Goal: Transaction & Acquisition: Purchase product/service

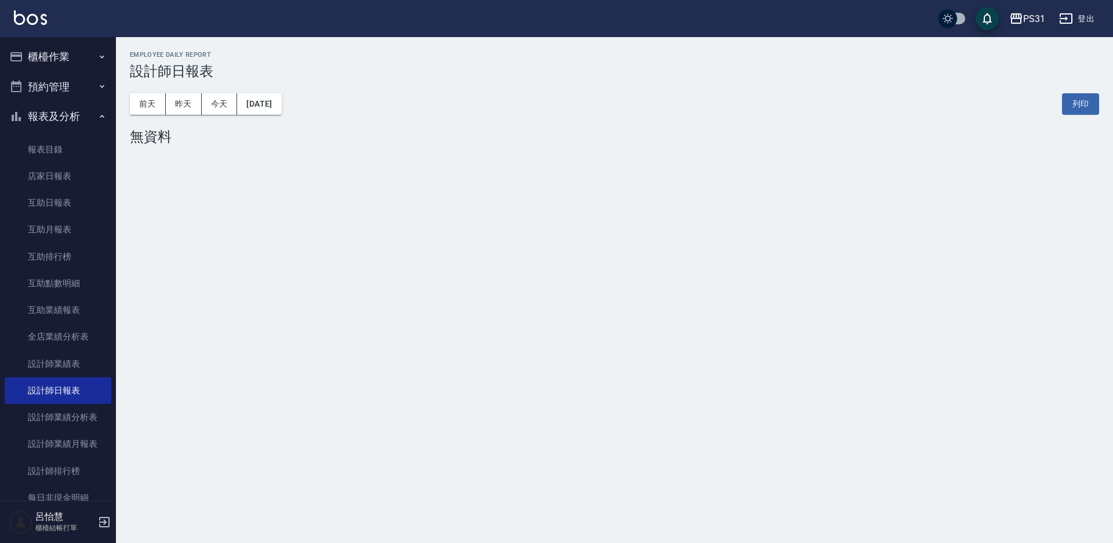
drag, startPoint x: 0, startPoint y: 0, endPoint x: 81, endPoint y: 63, distance: 102.4
click at [81, 63] on button "櫃檯作業" at bounding box center [58, 57] width 107 height 30
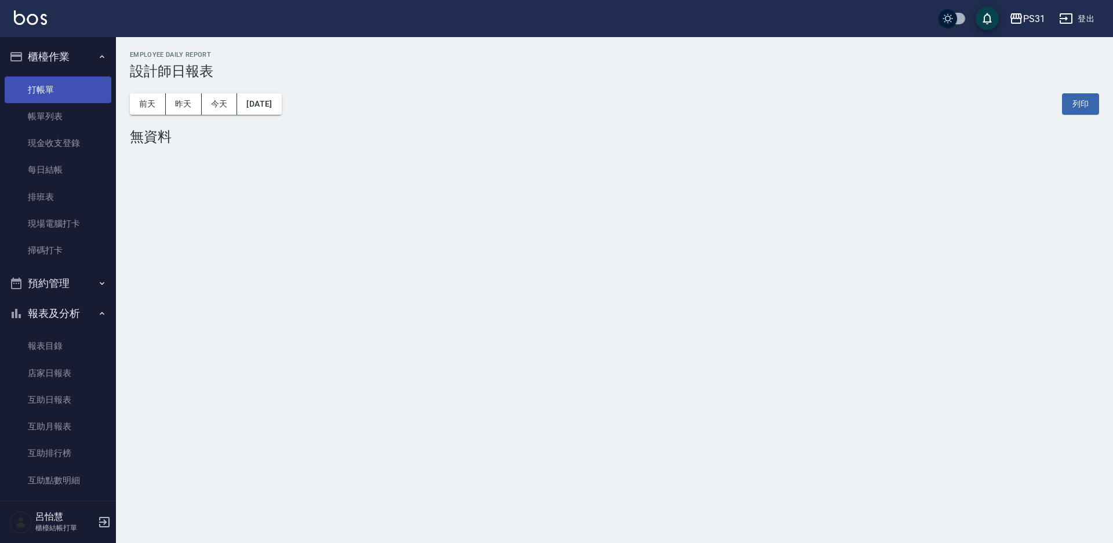
click at [58, 90] on link "打帳單" at bounding box center [58, 89] width 107 height 27
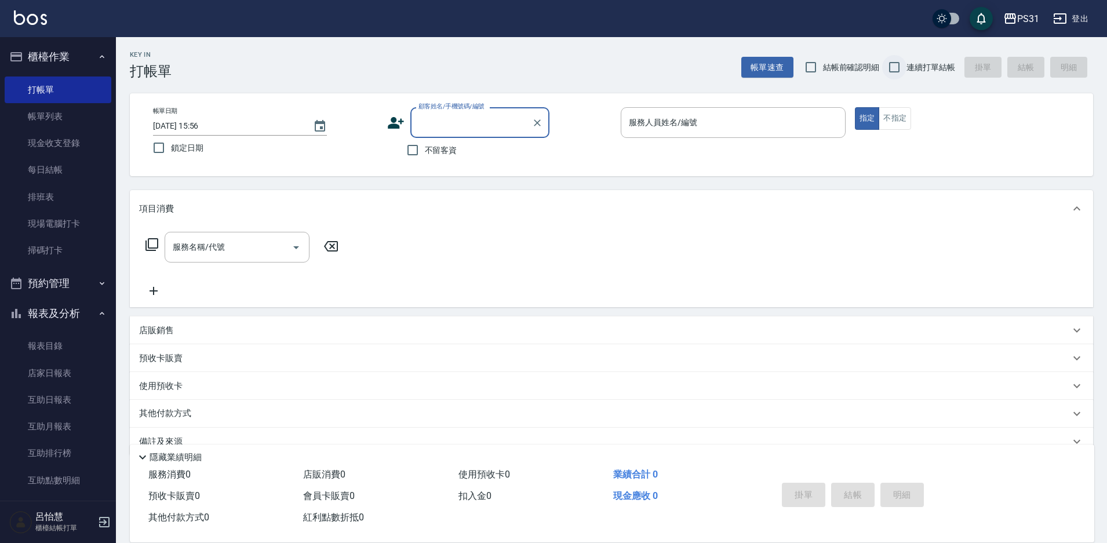
click at [893, 62] on input "連續打單結帳" at bounding box center [894, 67] width 24 height 24
checkbox input "true"
click at [404, 149] on input "不留客資" at bounding box center [412, 150] width 24 height 24
checkbox input "true"
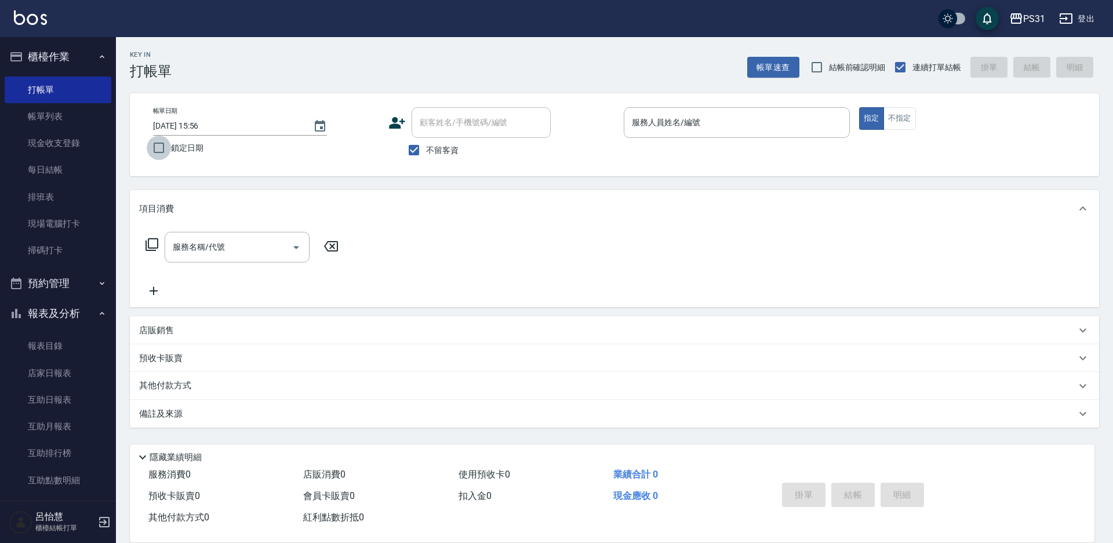
click at [156, 149] on input "鎖定日期" at bounding box center [159, 148] width 24 height 24
checkbox input "true"
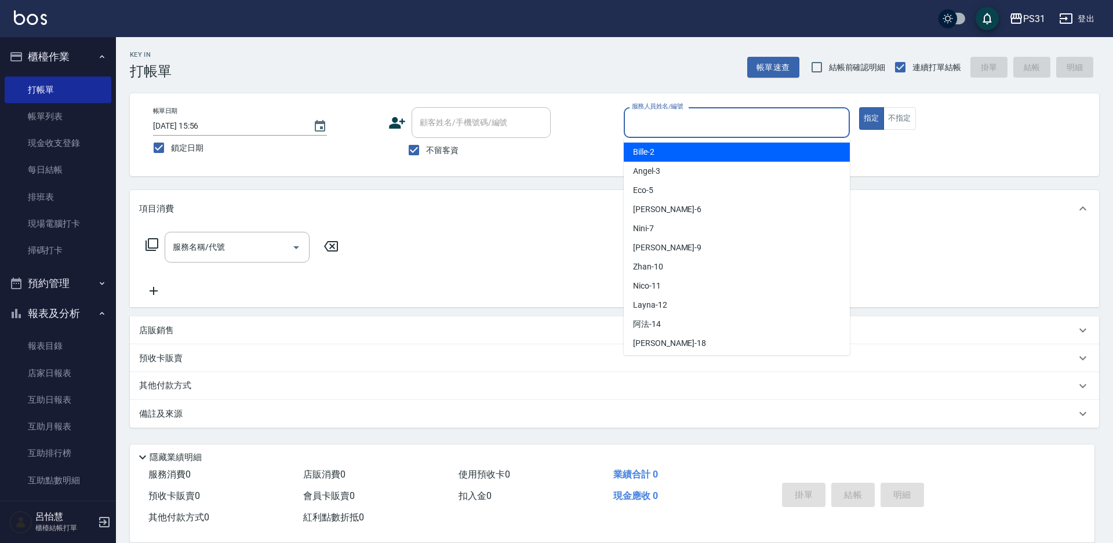
click at [643, 116] on input "服務人員姓名/編號" at bounding box center [737, 122] width 216 height 20
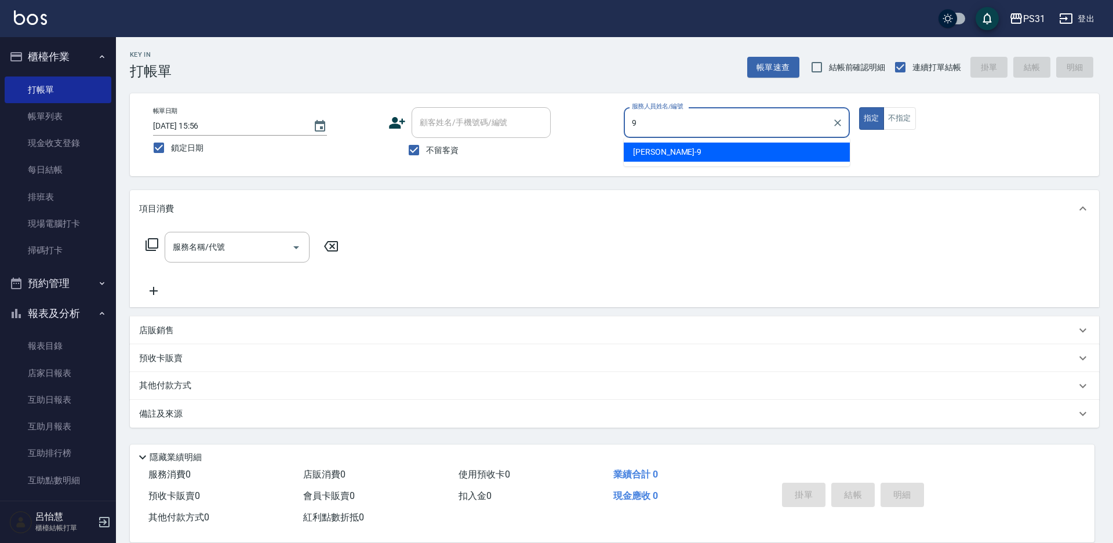
type input "9"
type button "true"
type input "JOJO-9"
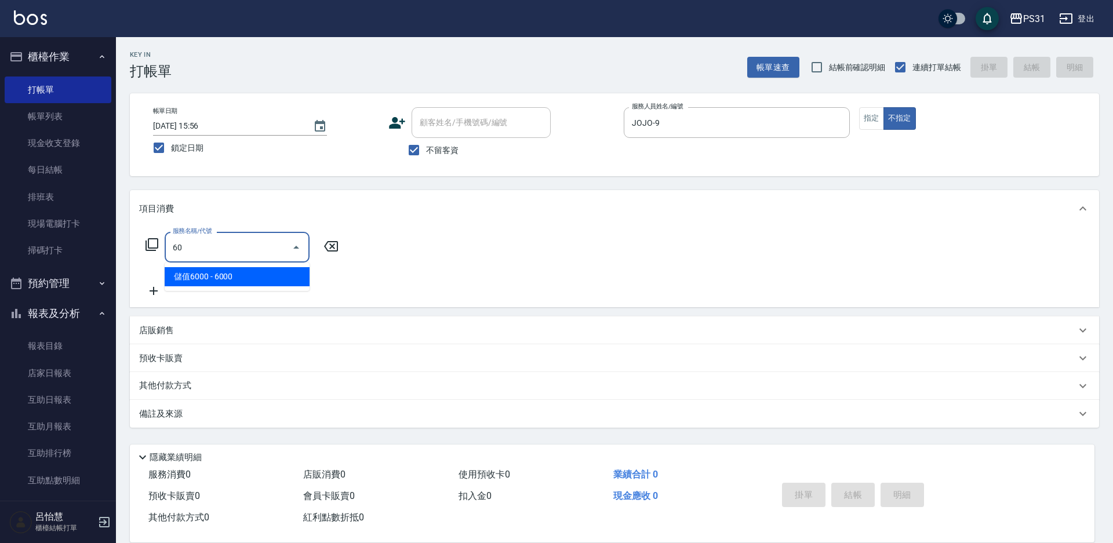
type input "6"
type input "精油699(0699)"
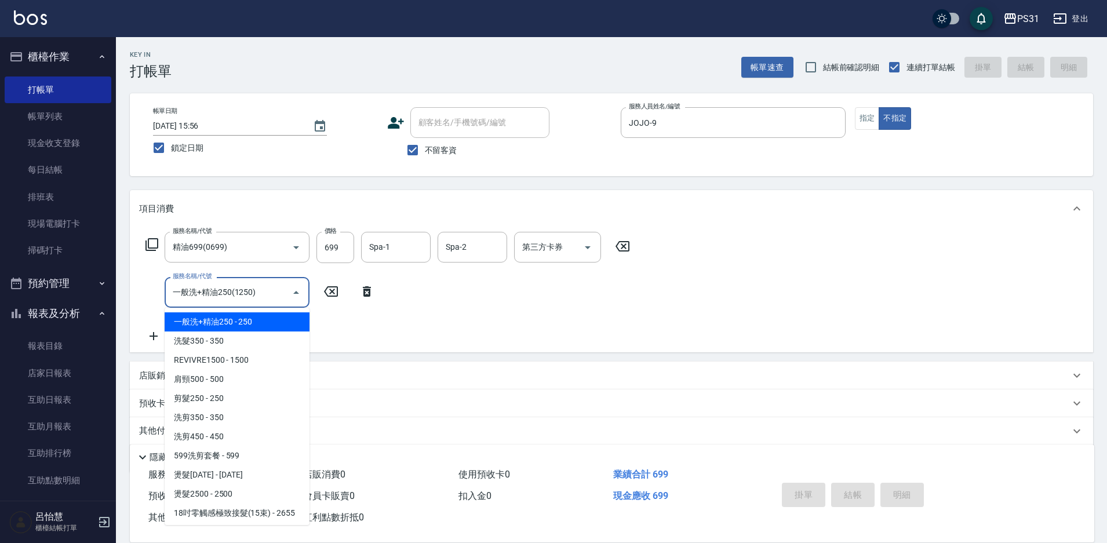
type input "一般洗+精油250(1250)"
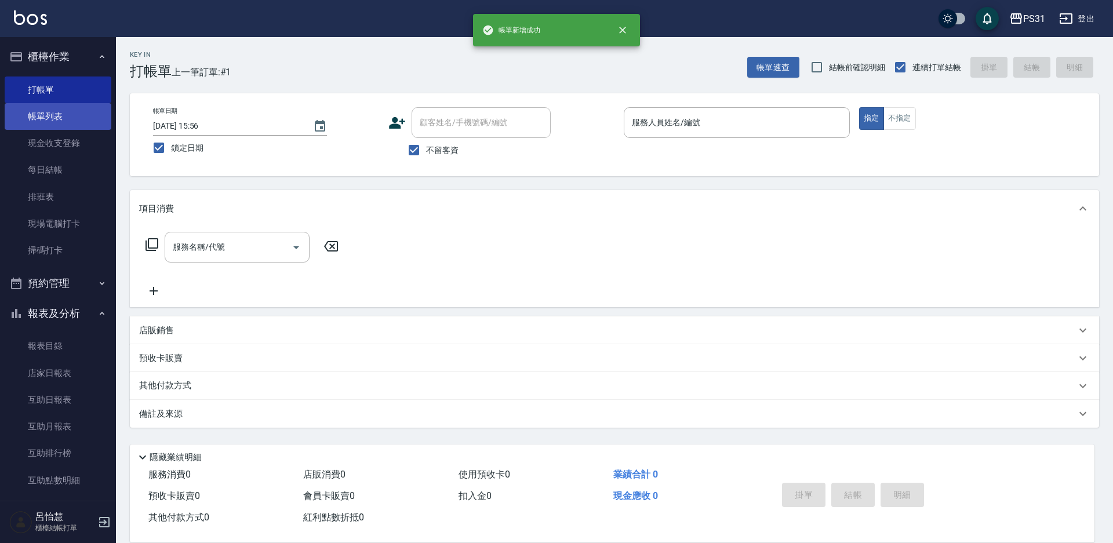
click at [86, 129] on ul "打帳單 帳單列表 現金收支登錄 每日結帳 排班表 現場電腦打卡 掃碼打卡" at bounding box center [58, 170] width 107 height 197
click at [85, 129] on link "帳單列表" at bounding box center [58, 116] width 107 height 27
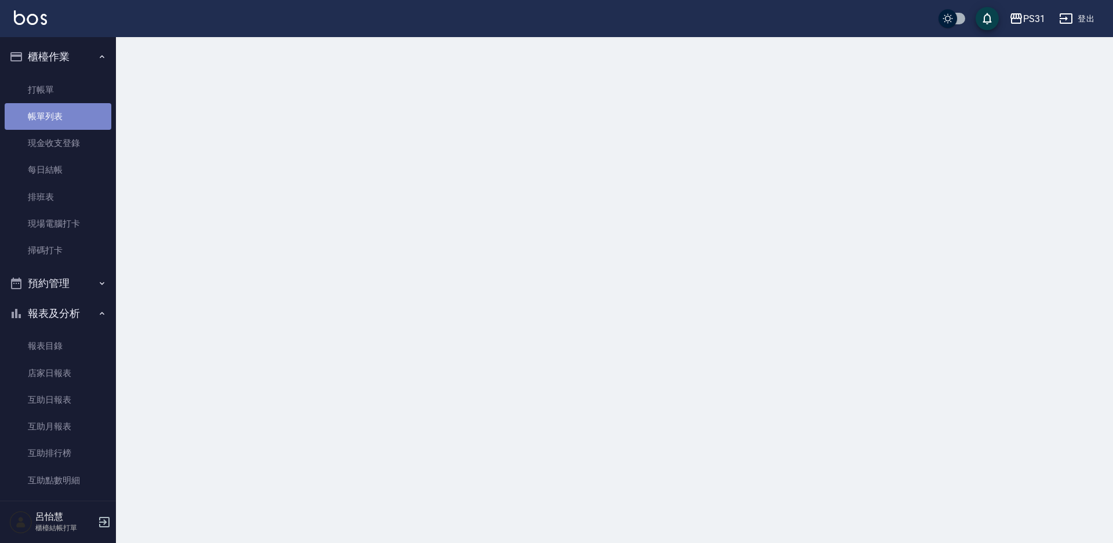
click at [85, 129] on link "帳單列表" at bounding box center [58, 116] width 107 height 27
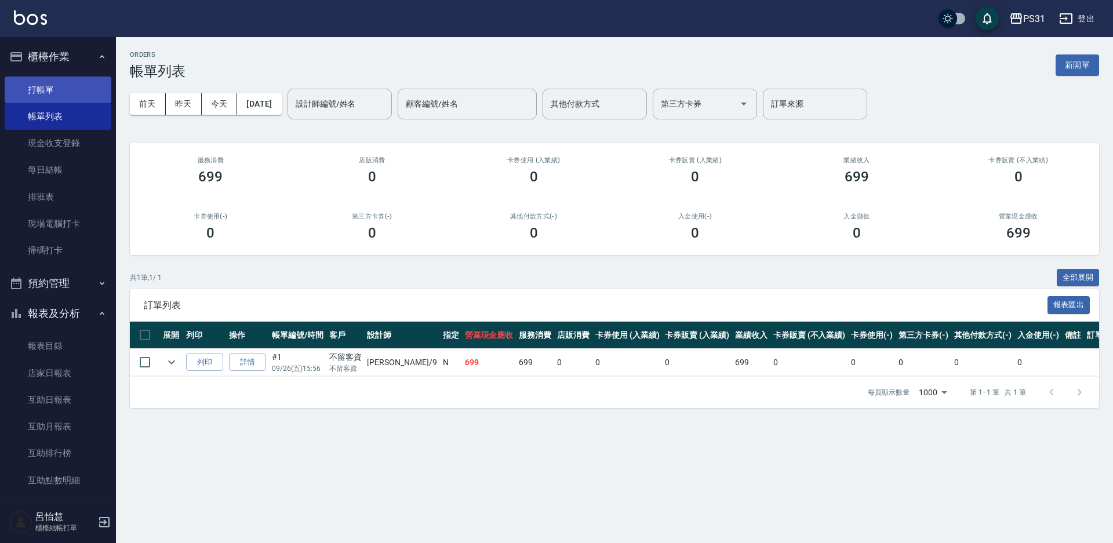
click at [82, 93] on link "打帳單" at bounding box center [58, 89] width 107 height 27
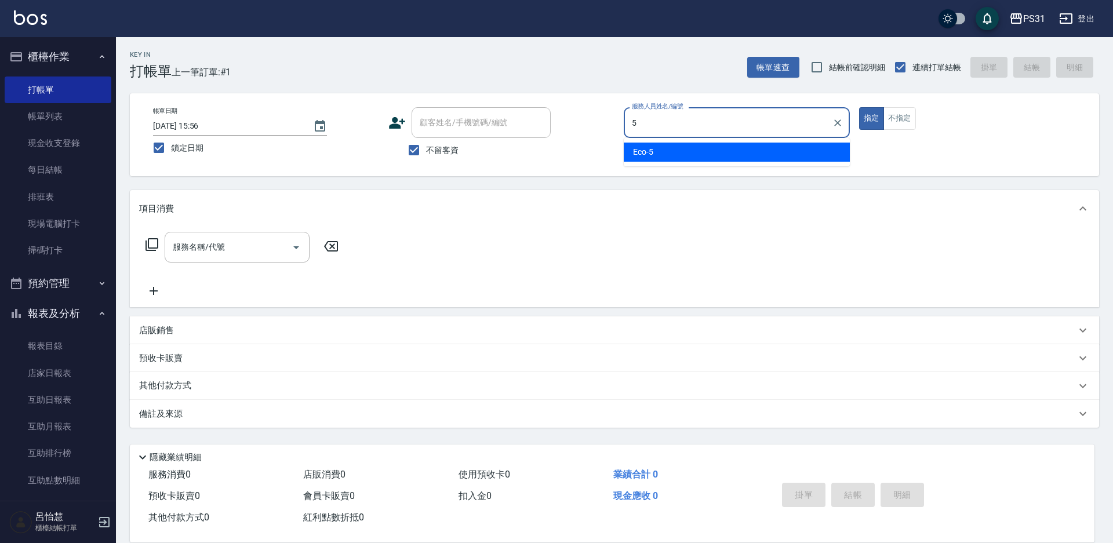
type input "Eco-5"
type button "true"
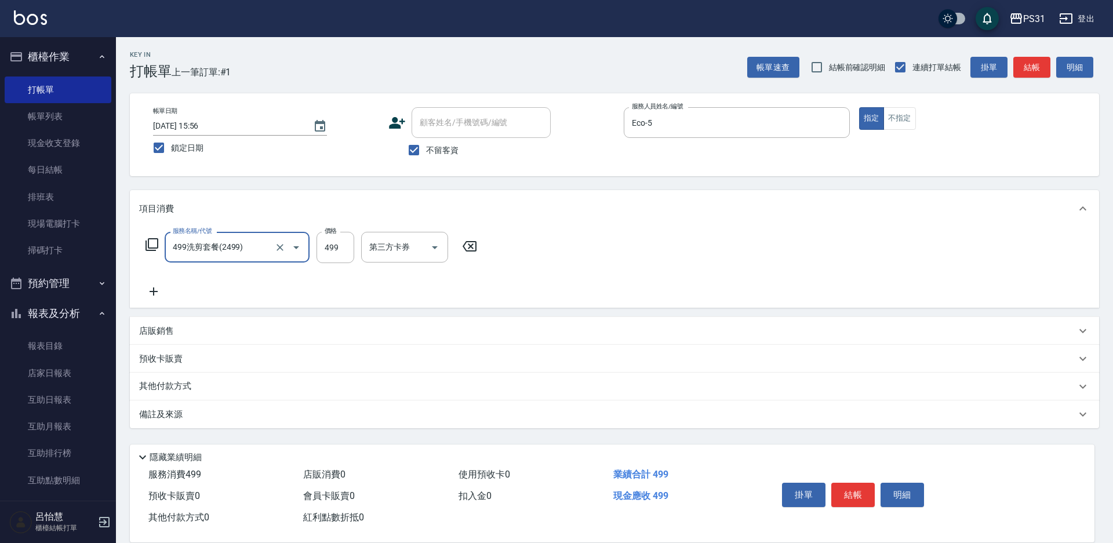
type input "499洗剪套餐(2499)"
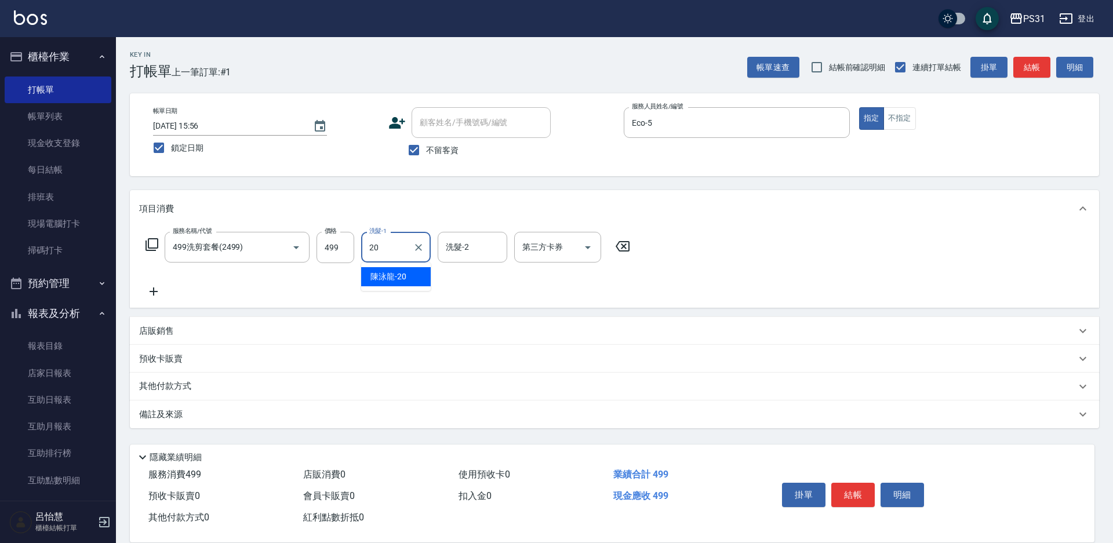
type input "[PERSON_NAME]-20"
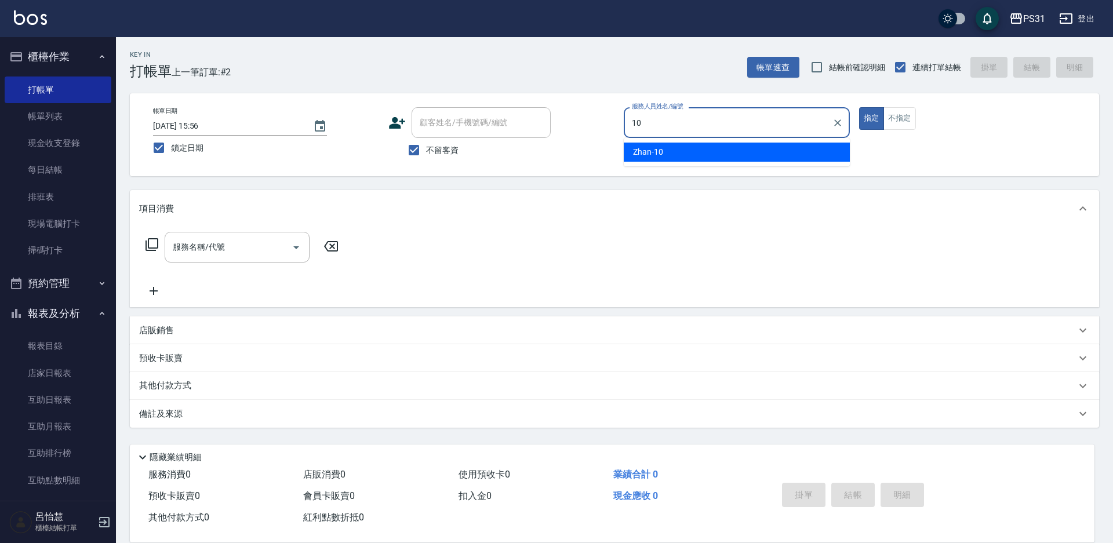
type input "Zhan-10"
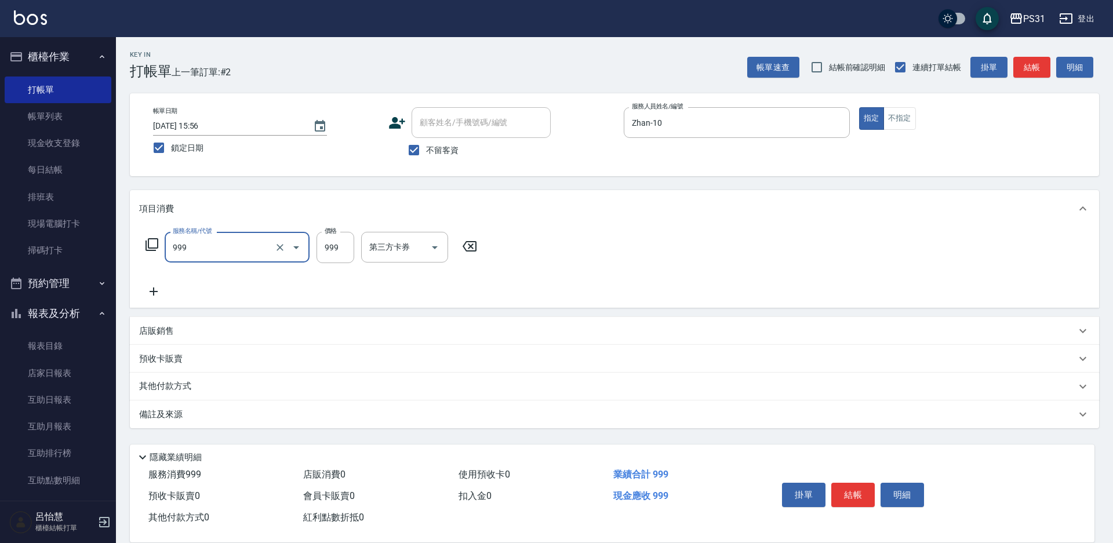
type input "精油套餐999(999)"
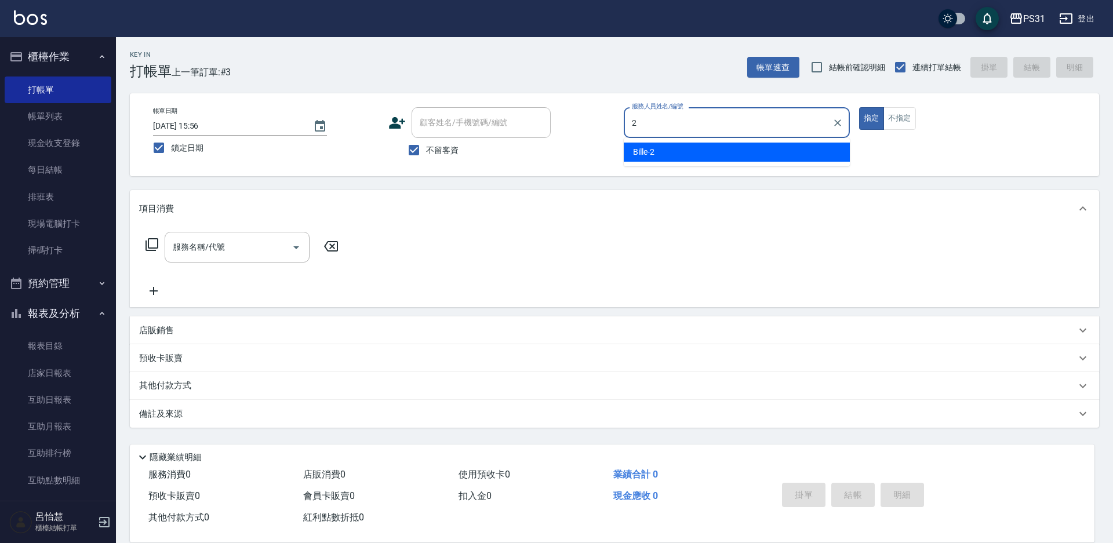
type input "Bille-2"
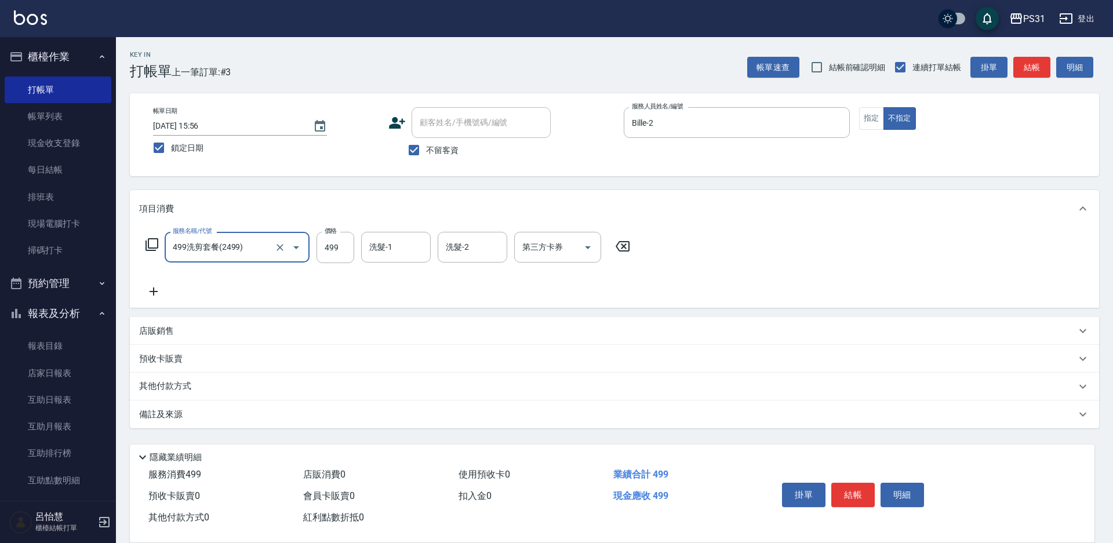
type input "499洗剪套餐(2499)"
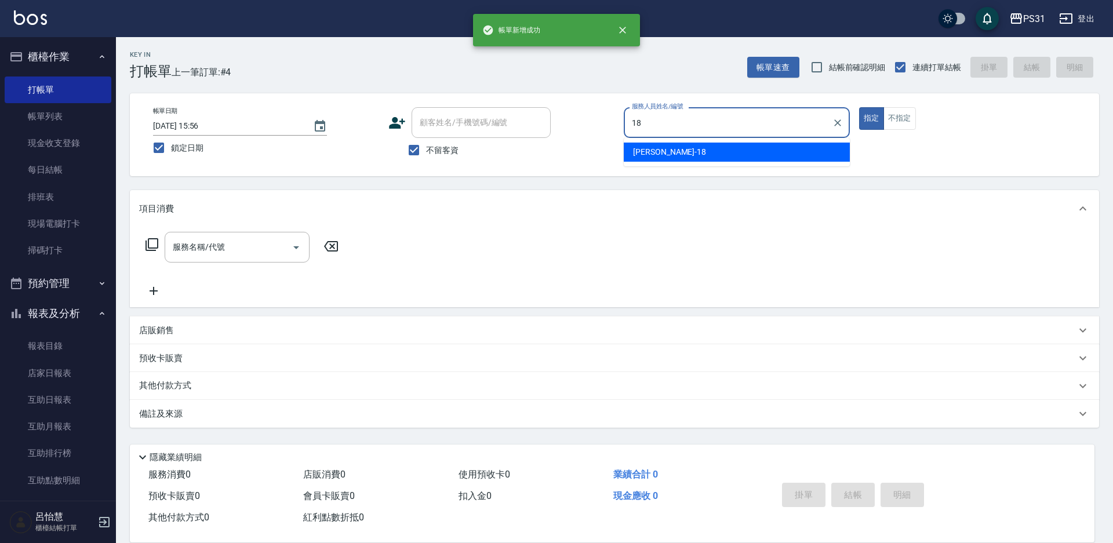
type input "[PERSON_NAME]-18"
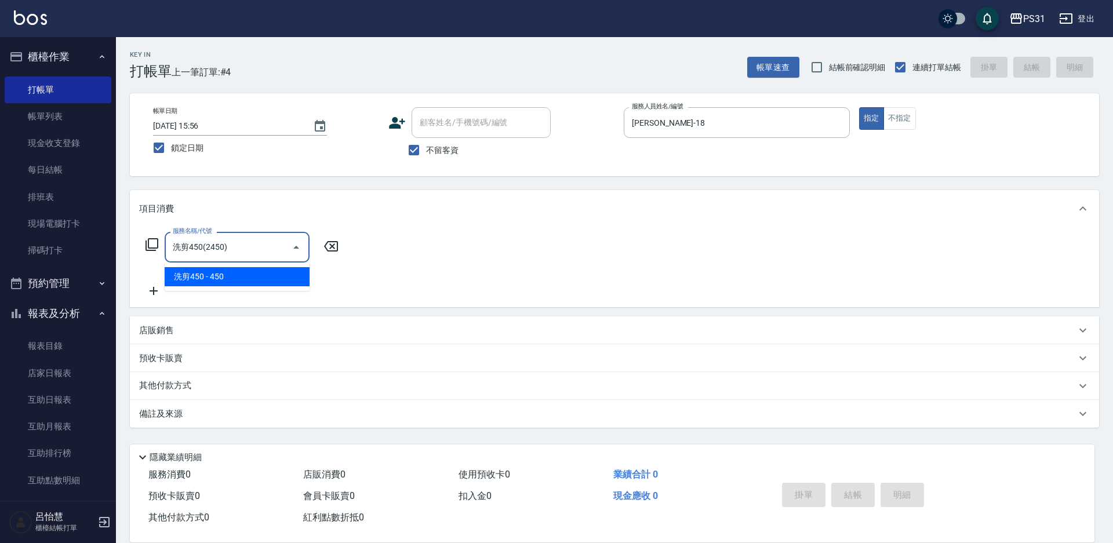
type input "洗剪450(2450)"
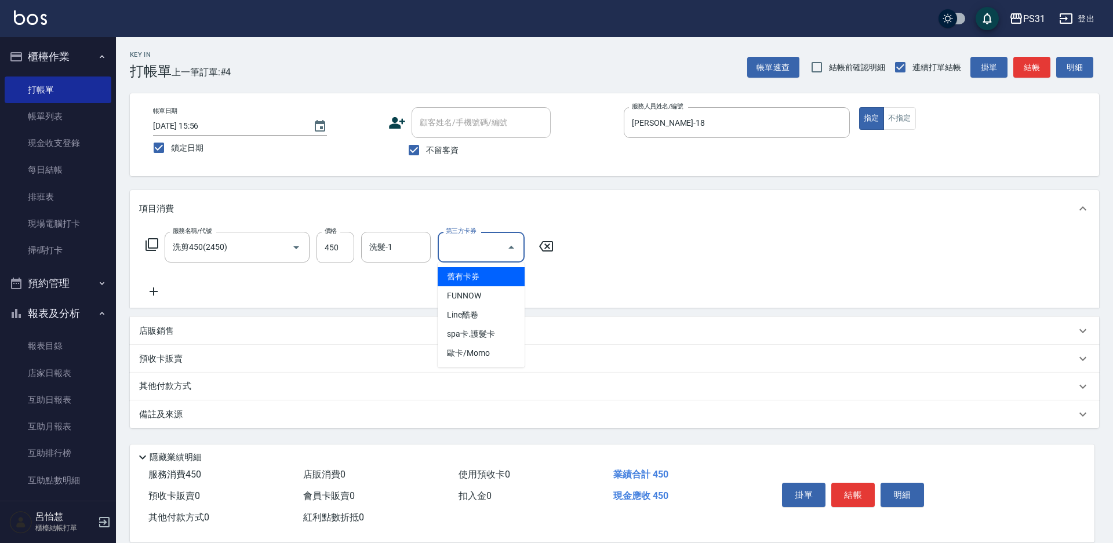
type input "舊有卡券"
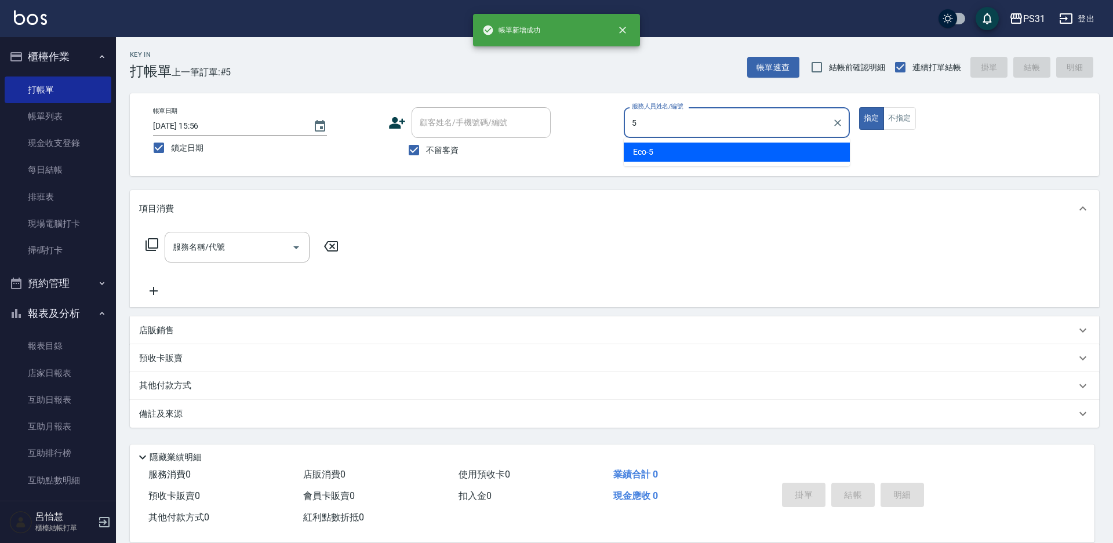
type input "Eco-5"
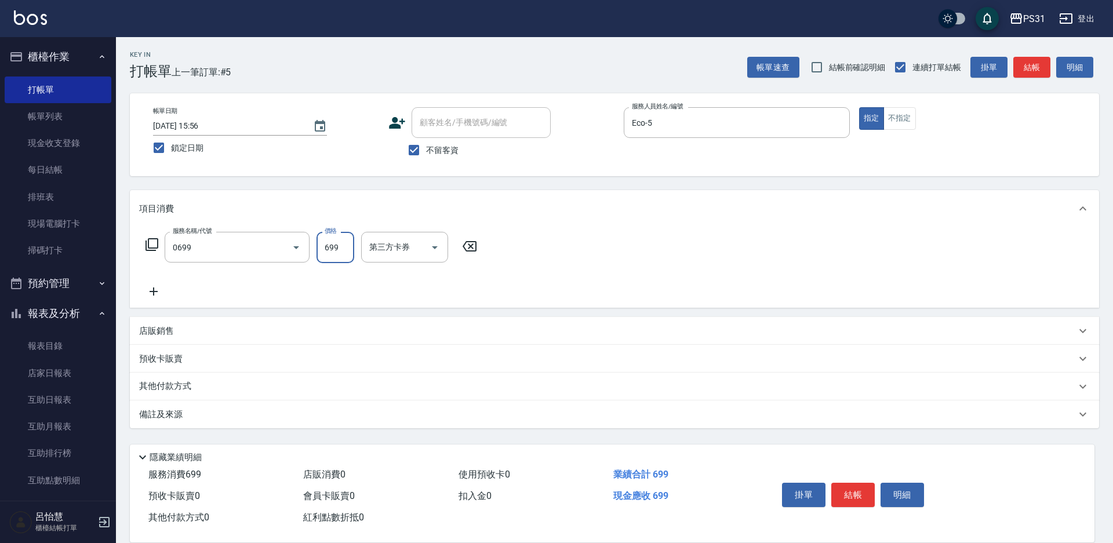
type input "精油699(0699)"
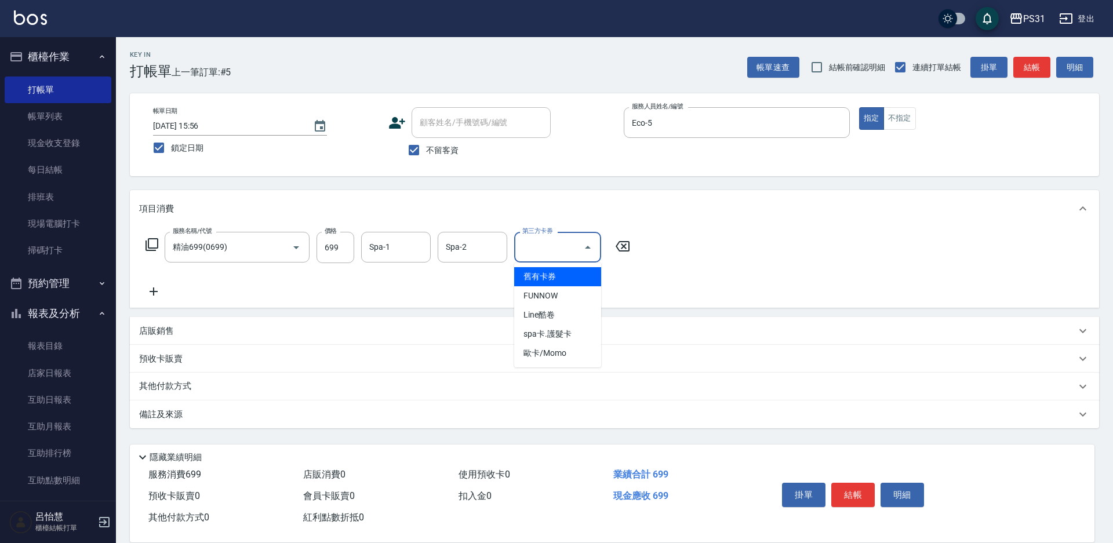
type input "舊有卡券"
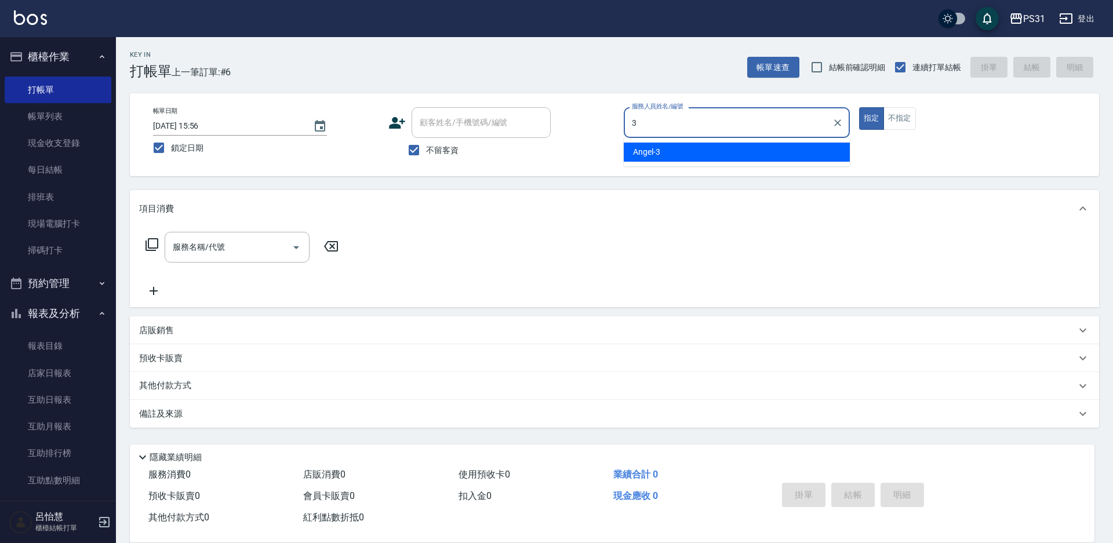
type input "[PERSON_NAME]-3"
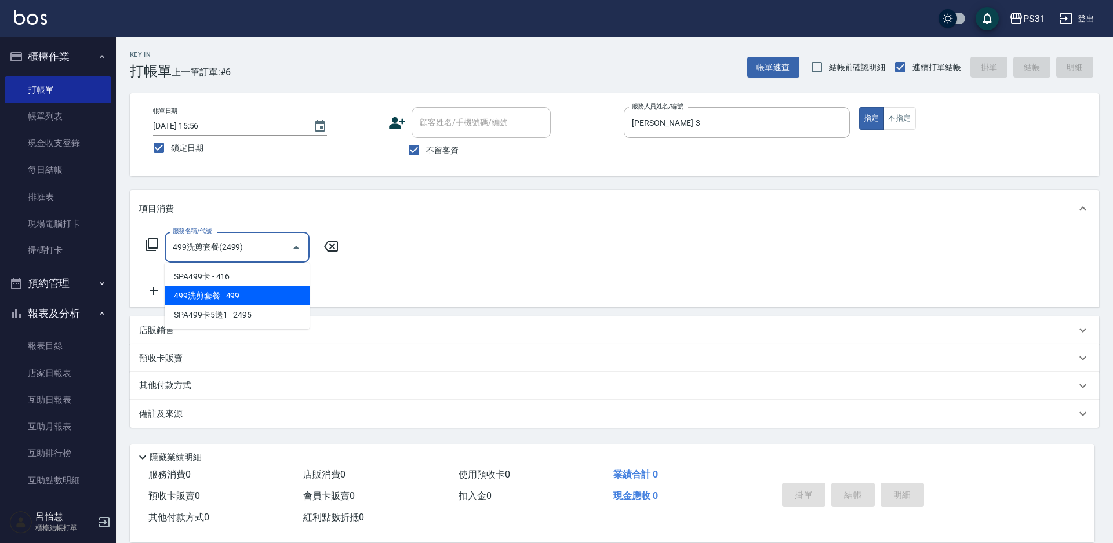
type input "499洗剪套餐(2499)"
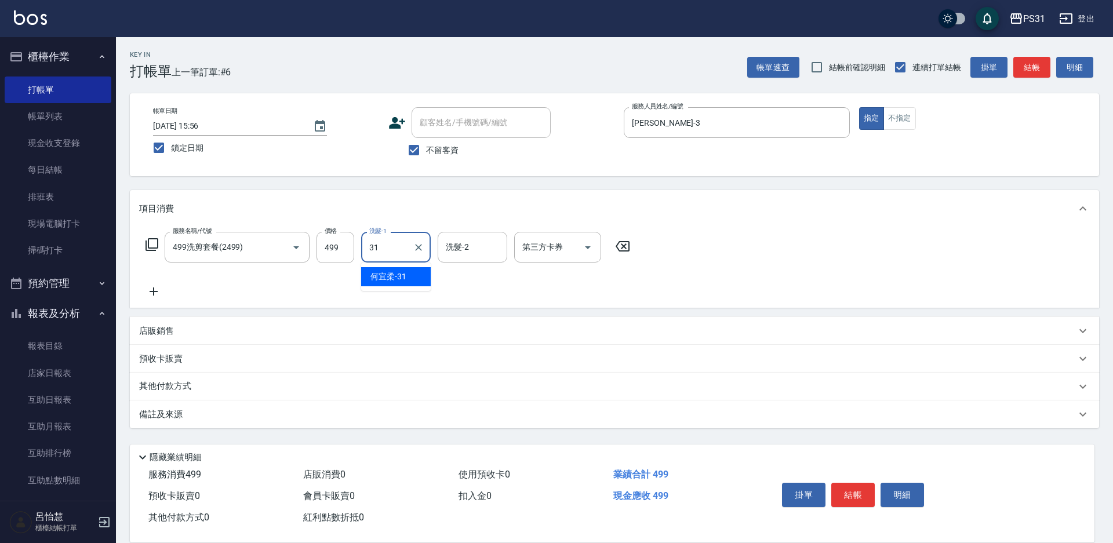
type input "[PERSON_NAME]-31"
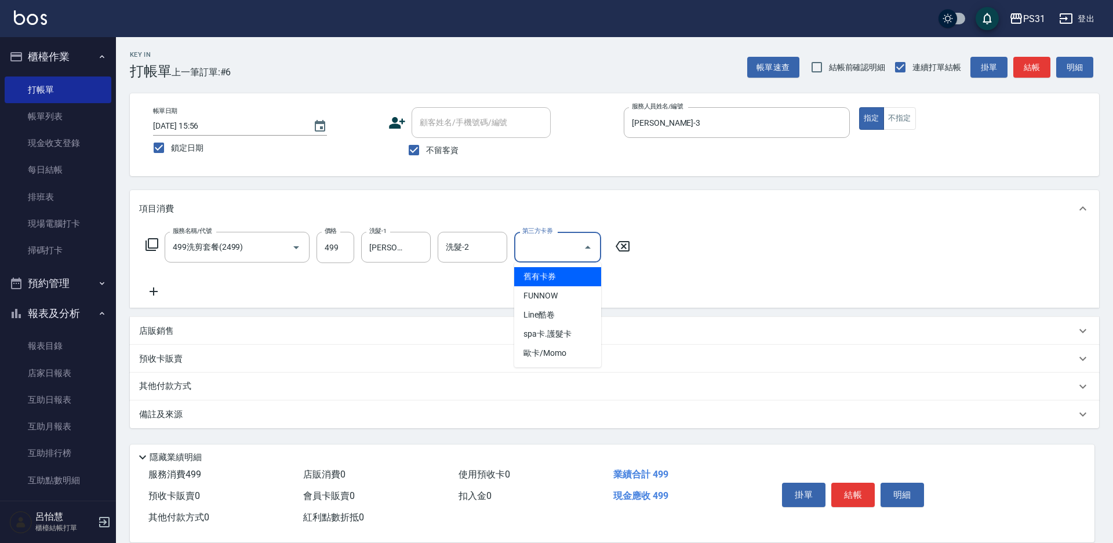
type input "舊有卡券"
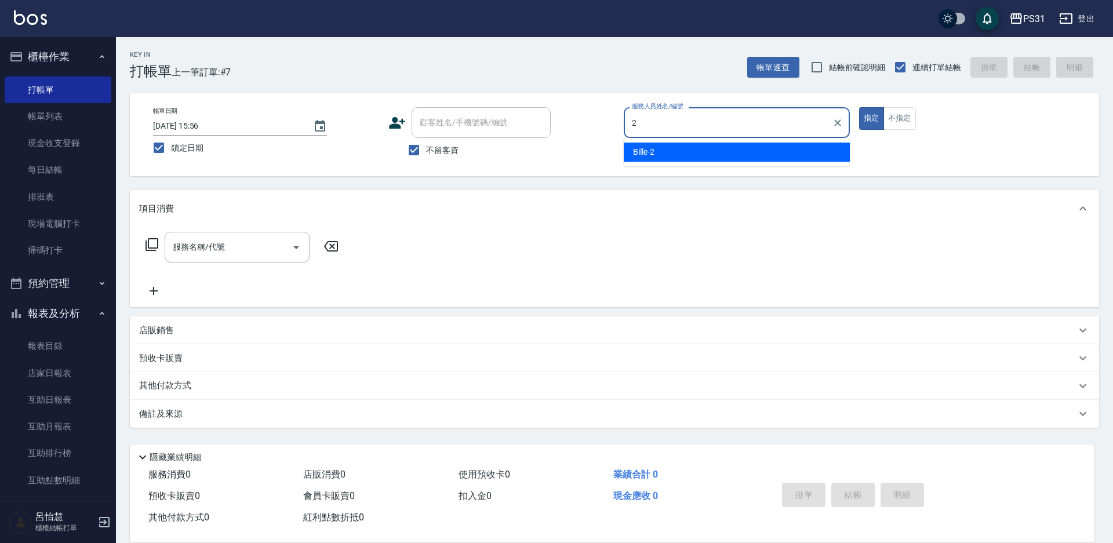
type input "Bille-2"
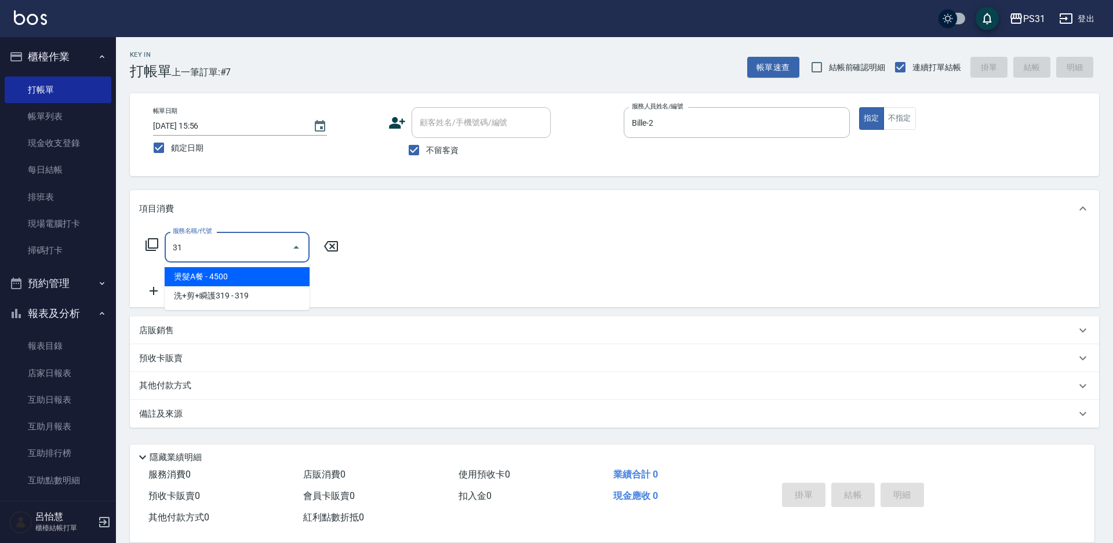
type input "燙髮A餐(31)"
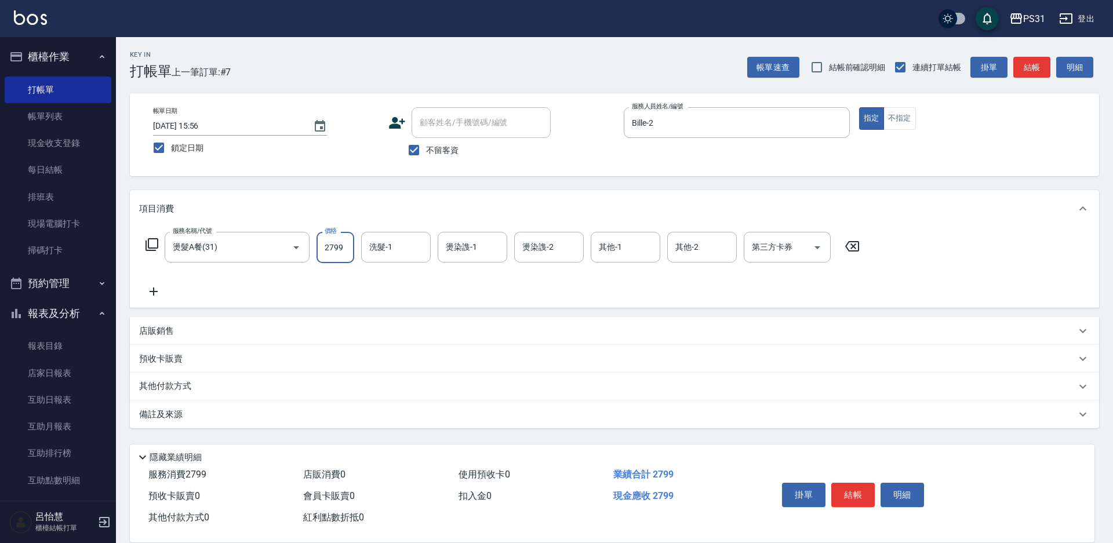
type input "2799"
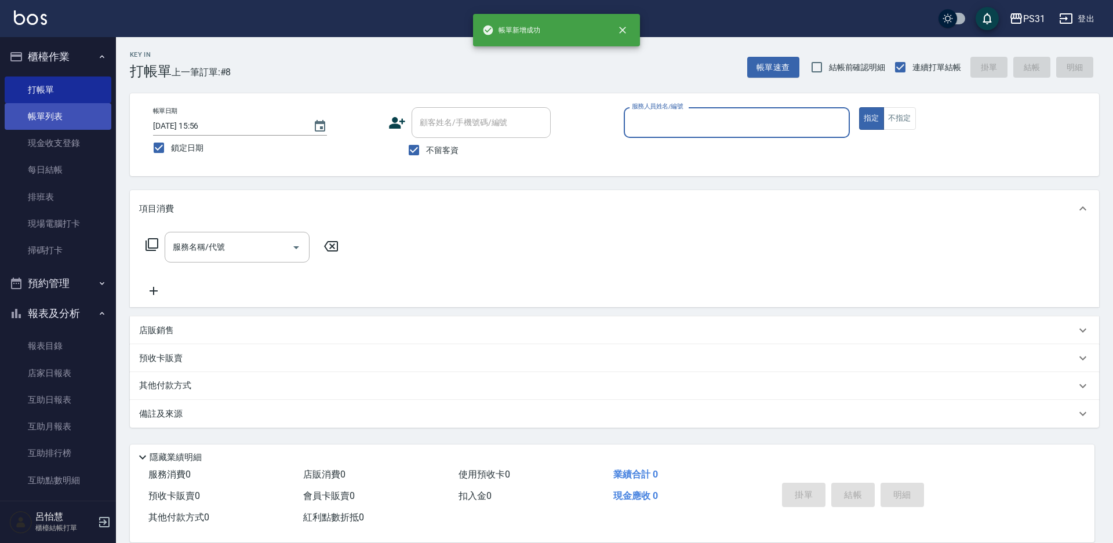
click at [44, 122] on link "帳單列表" at bounding box center [58, 116] width 107 height 27
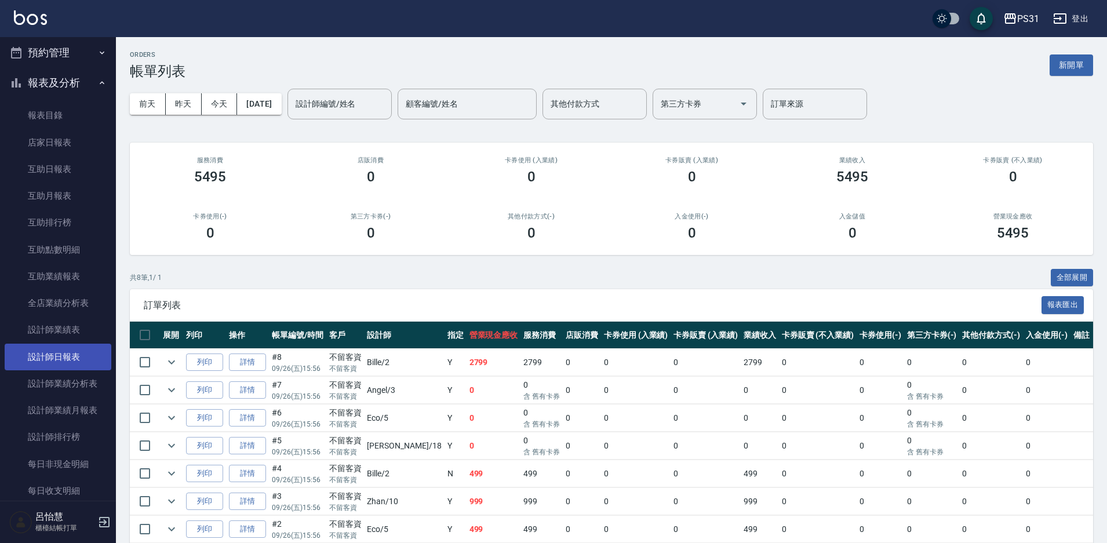
scroll to position [232, 0]
click at [78, 358] on link "設計師日報表" at bounding box center [58, 355] width 107 height 27
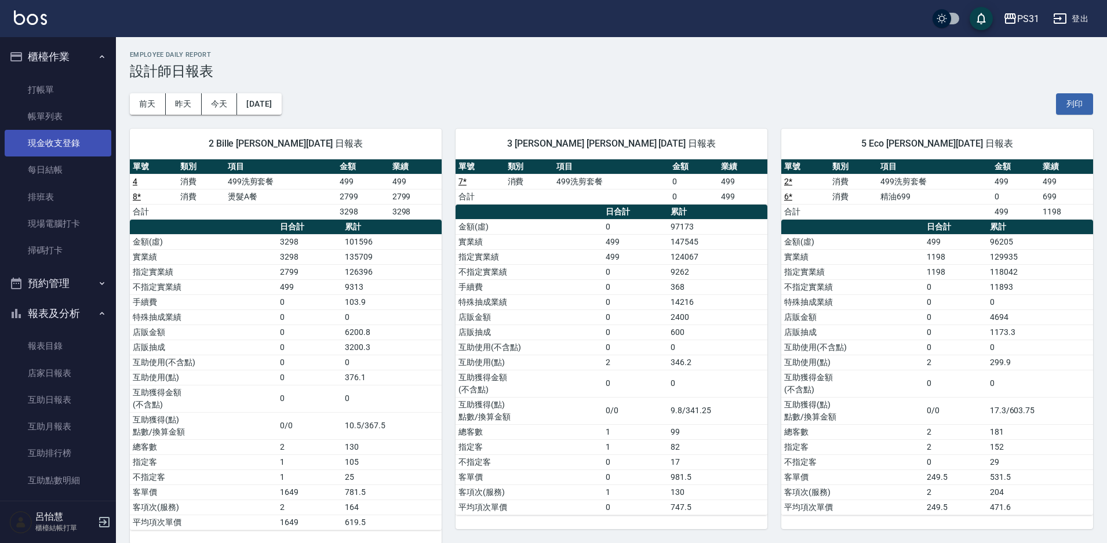
click at [66, 138] on link "現金收支登錄" at bounding box center [58, 143] width 107 height 27
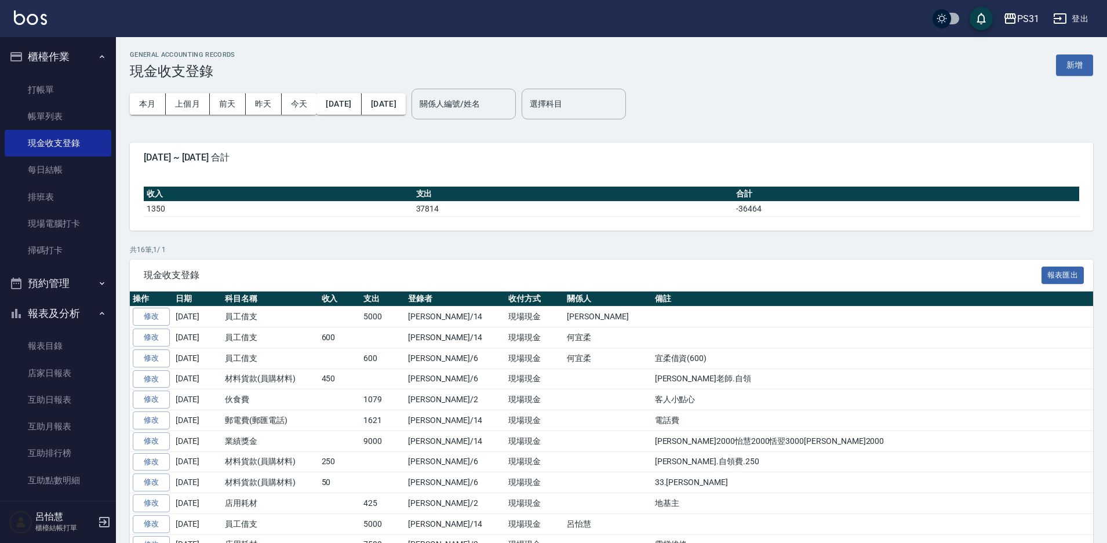
click at [1074, 57] on button "新增" at bounding box center [1074, 64] width 37 height 21
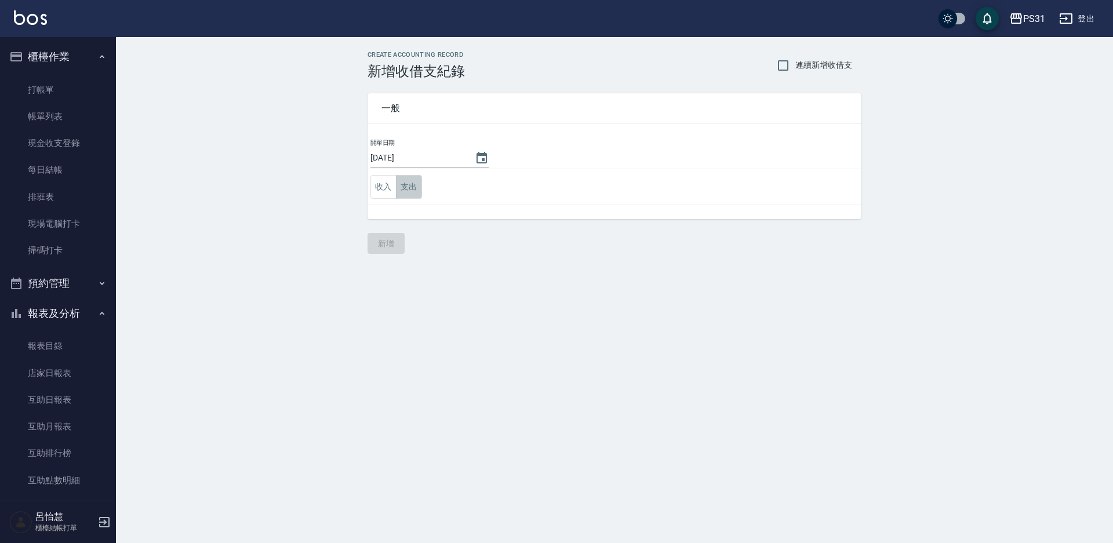
click at [406, 189] on button "支出" at bounding box center [409, 187] width 26 height 24
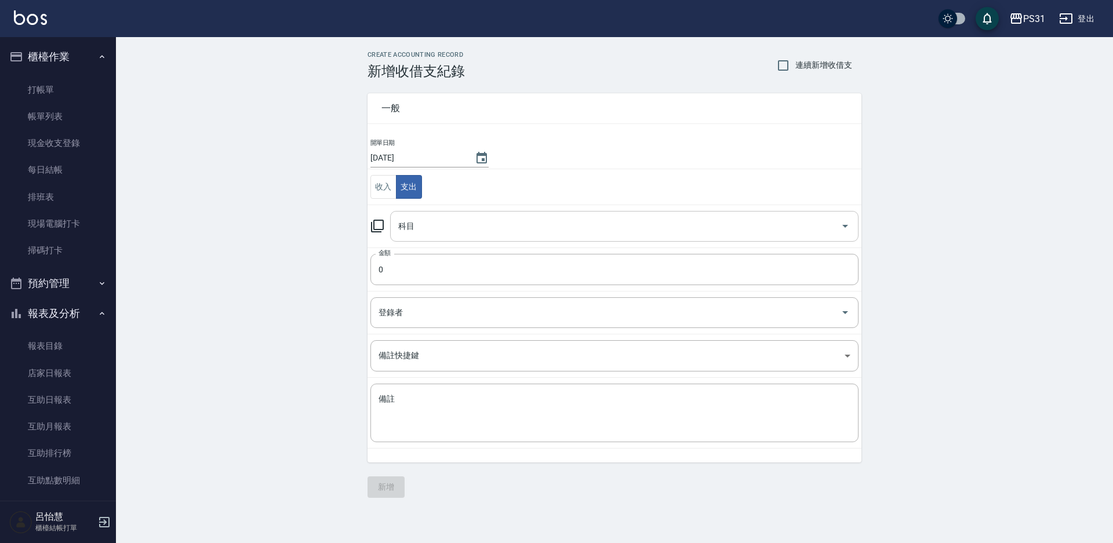
click at [415, 232] on input "科目" at bounding box center [615, 226] width 440 height 20
click at [326, 296] on div "CREATE ACCOUNTING RECORD 新增收借支紀錄 連續新增收借支 一般 開單日期 [DATE] 收入 支出 科目 科目 金額 0 金額 登錄者…" at bounding box center [614, 274] width 997 height 475
click at [399, 279] on input "0" at bounding box center [614, 269] width 488 height 31
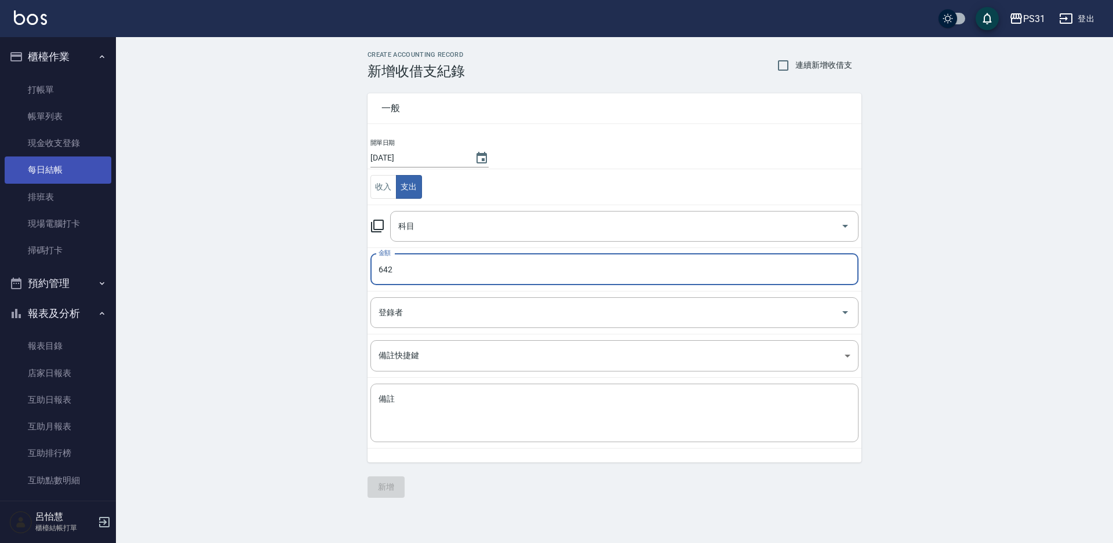
type input "642"
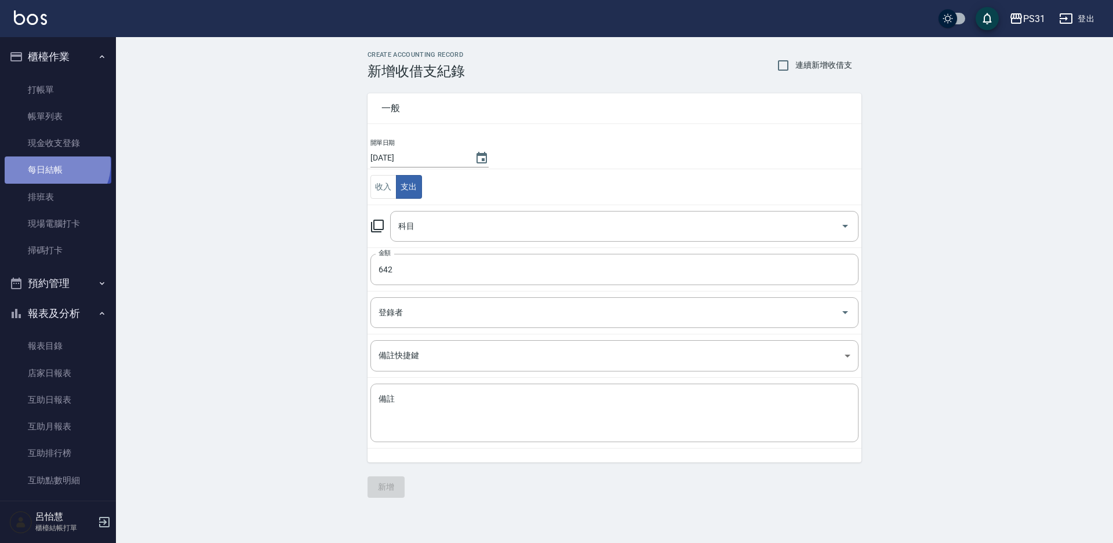
click at [56, 164] on link "每日結帳" at bounding box center [58, 169] width 107 height 27
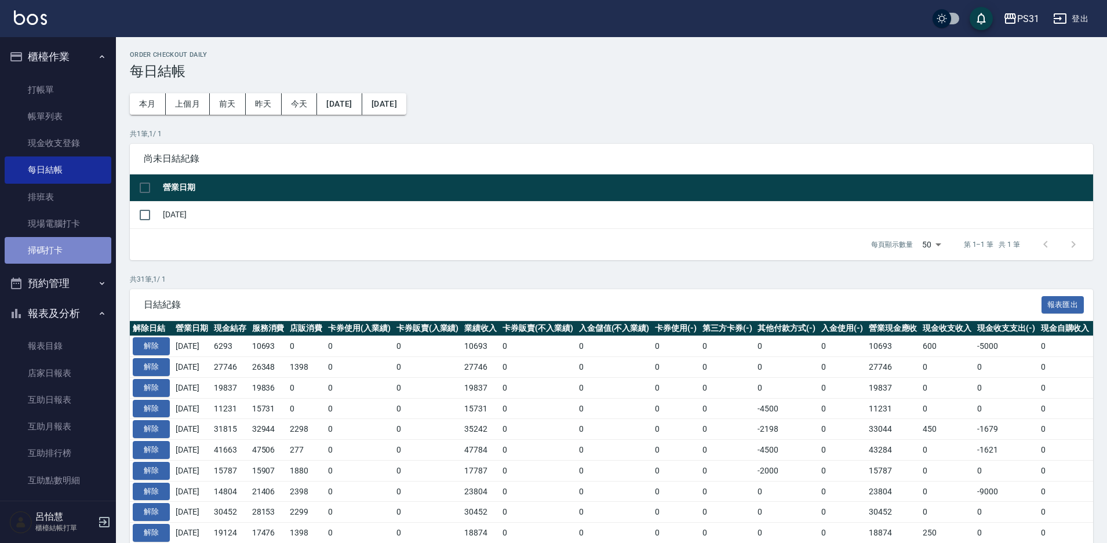
click at [77, 242] on link "掃碼打卡" at bounding box center [58, 250] width 107 height 27
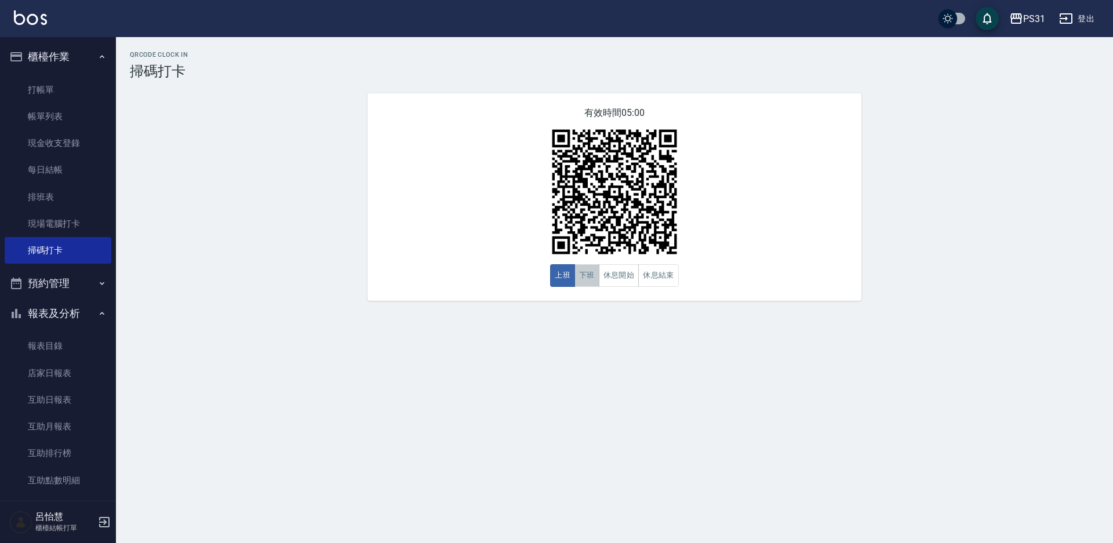
click at [591, 284] on button "下班" at bounding box center [586, 275] width 25 height 23
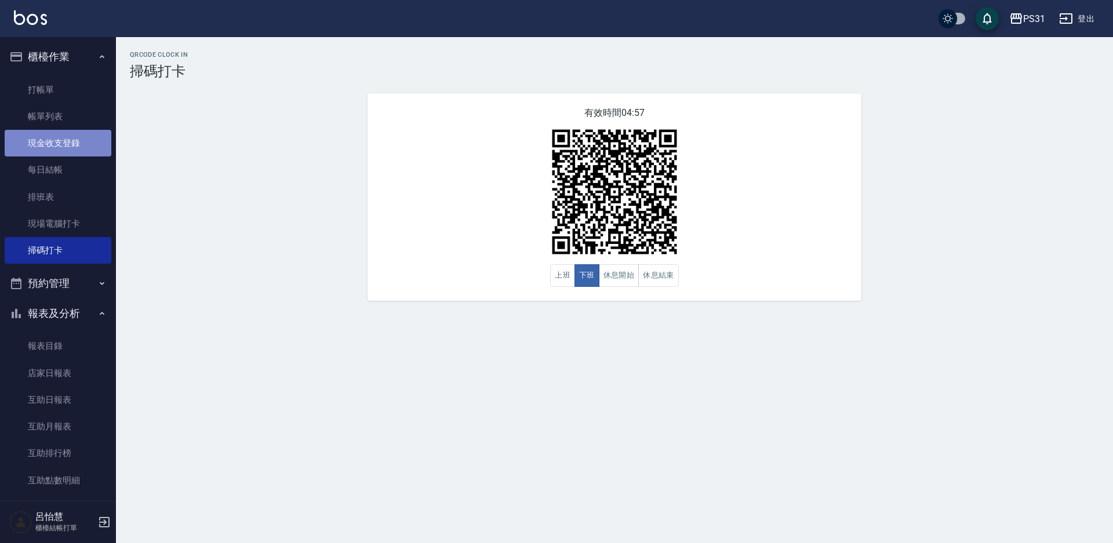
click at [58, 149] on link "現金收支登錄" at bounding box center [58, 143] width 107 height 27
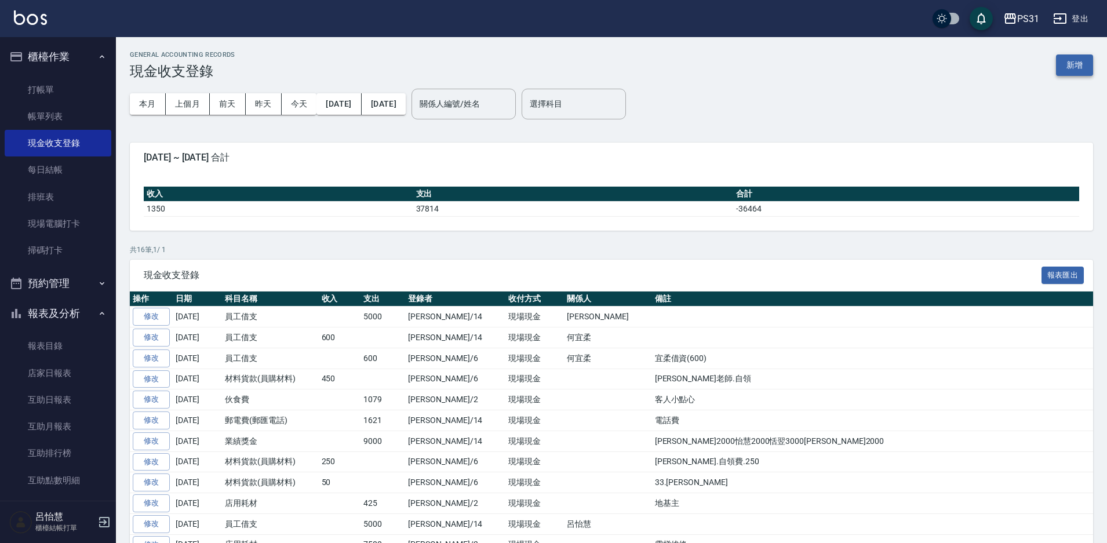
click at [1073, 69] on button "新增" at bounding box center [1074, 64] width 37 height 21
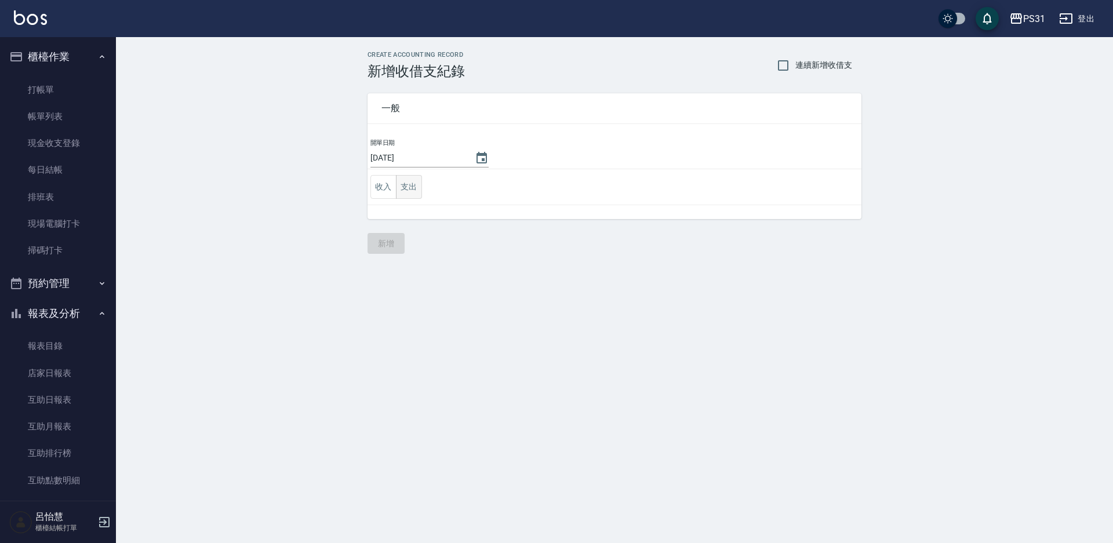
click at [404, 193] on button "支出" at bounding box center [409, 187] width 26 height 24
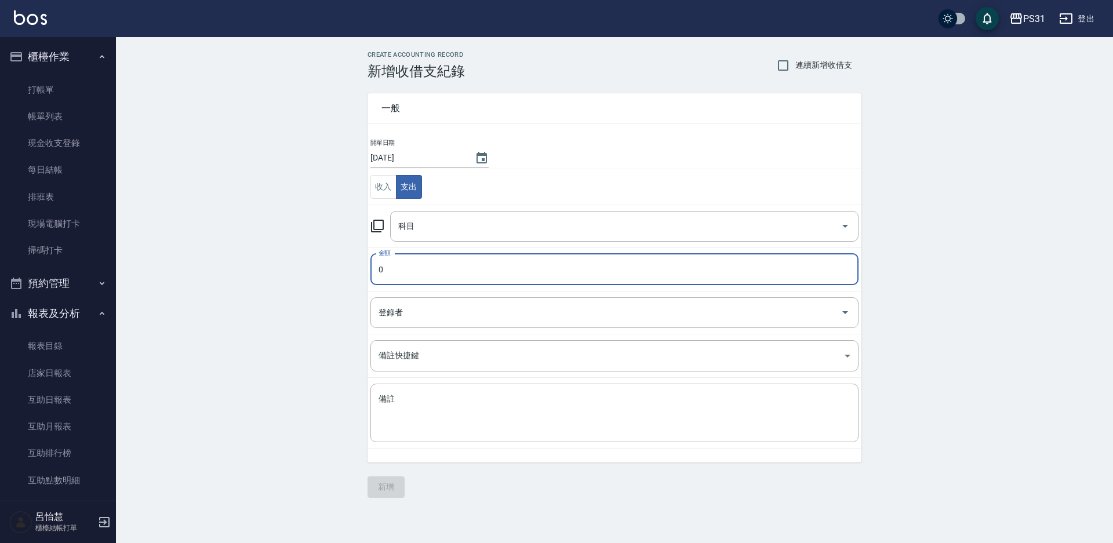
click at [451, 267] on input "0" at bounding box center [614, 269] width 488 height 31
type input "642"
click at [465, 308] on input "登錄者" at bounding box center [605, 312] width 460 height 20
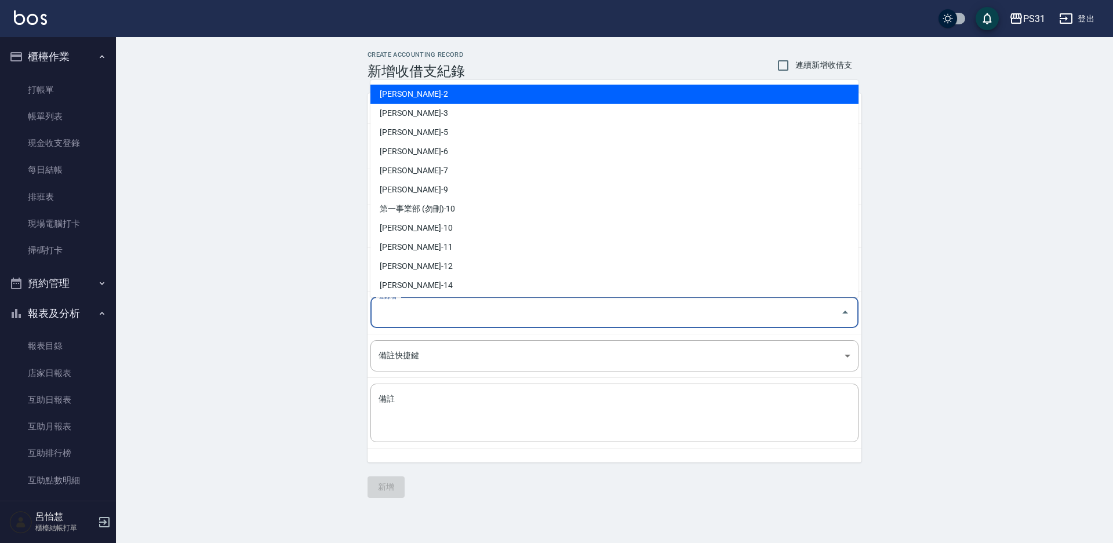
click at [419, 102] on li "[PERSON_NAME]-2" at bounding box center [614, 94] width 488 height 19
type input "[PERSON_NAME]-2"
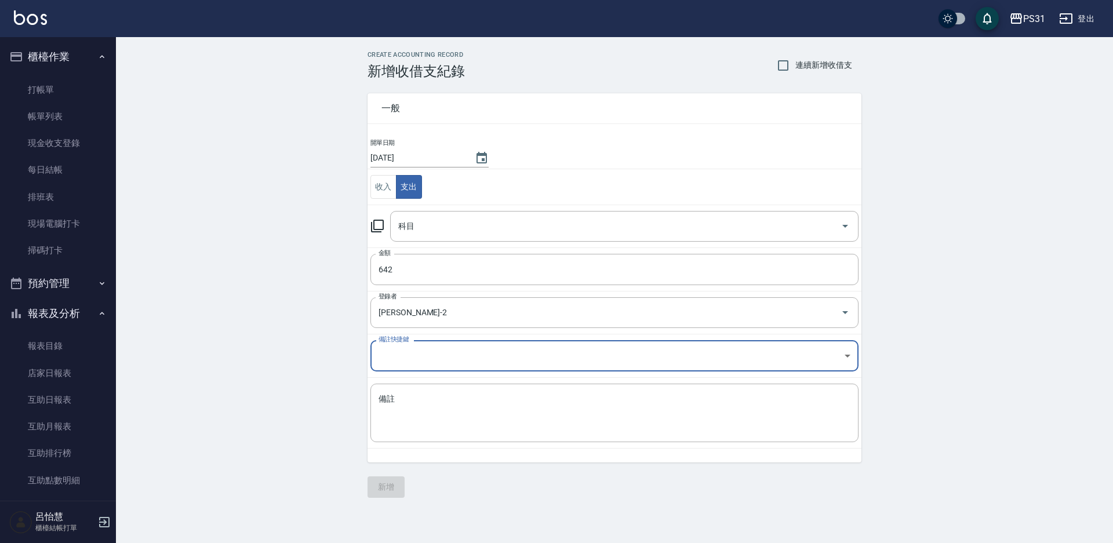
click at [432, 349] on body "PS31 登出 櫃檯作業 打帳單 帳單列表 現金收支登錄 每日結帳 排班表 現場電腦打卡 掃碼打卡 預約管理 預約管理 單日預約紀錄 單週預約紀錄 報表及分析…" at bounding box center [556, 271] width 1113 height 543
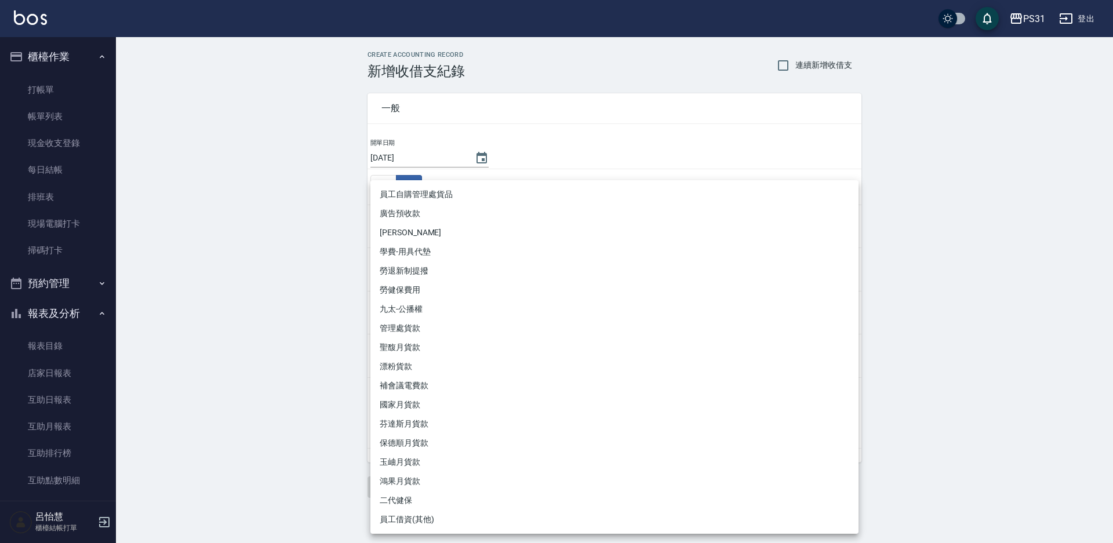
click at [289, 261] on div at bounding box center [556, 271] width 1113 height 543
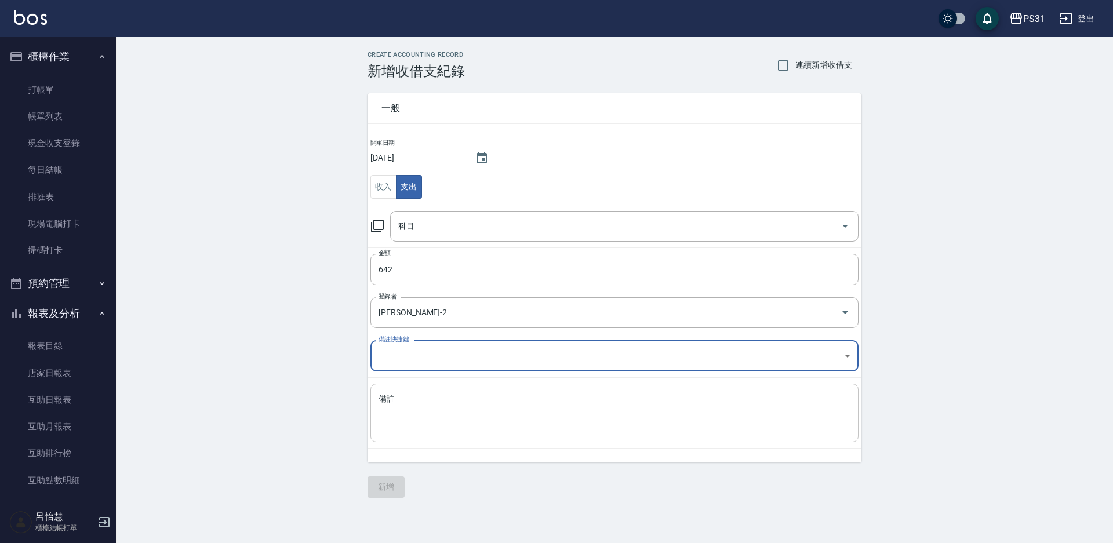
click at [468, 406] on textarea "備註" at bounding box center [614, 412] width 472 height 39
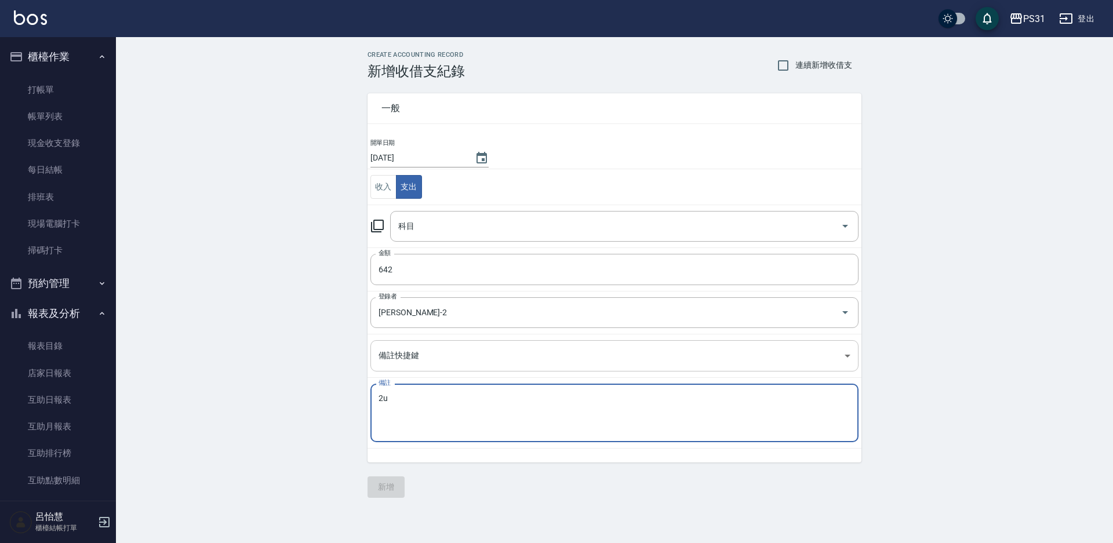
type textarea "2"
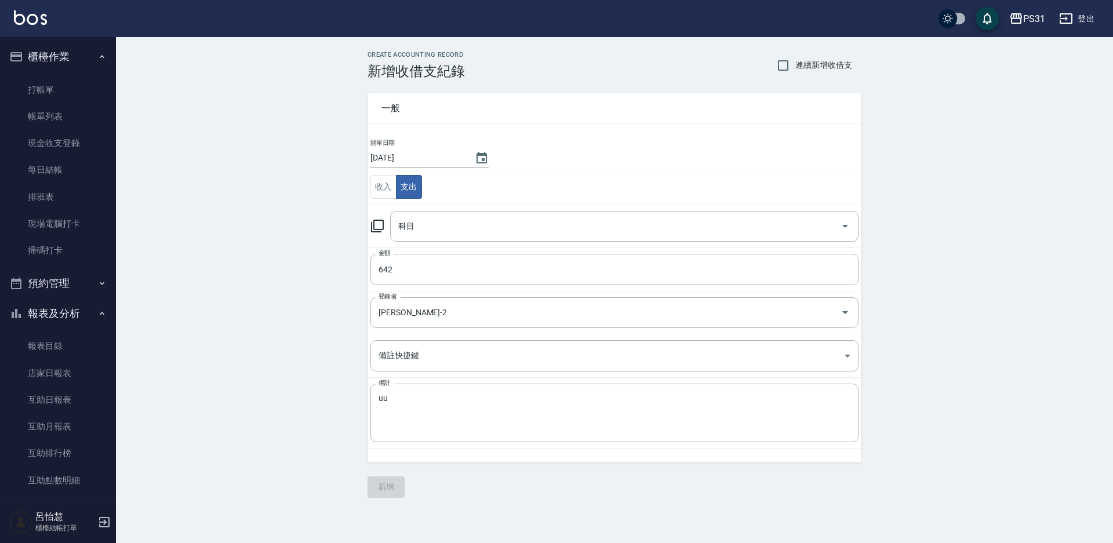
click at [345, 289] on div "CREATE ACCOUNTING RECORD 新增收借支紀錄 連續新增收借支 一般 開單日期 [DATE] 收入 支出 科目 科目 金額 642 金額 登…" at bounding box center [614, 274] width 997 height 475
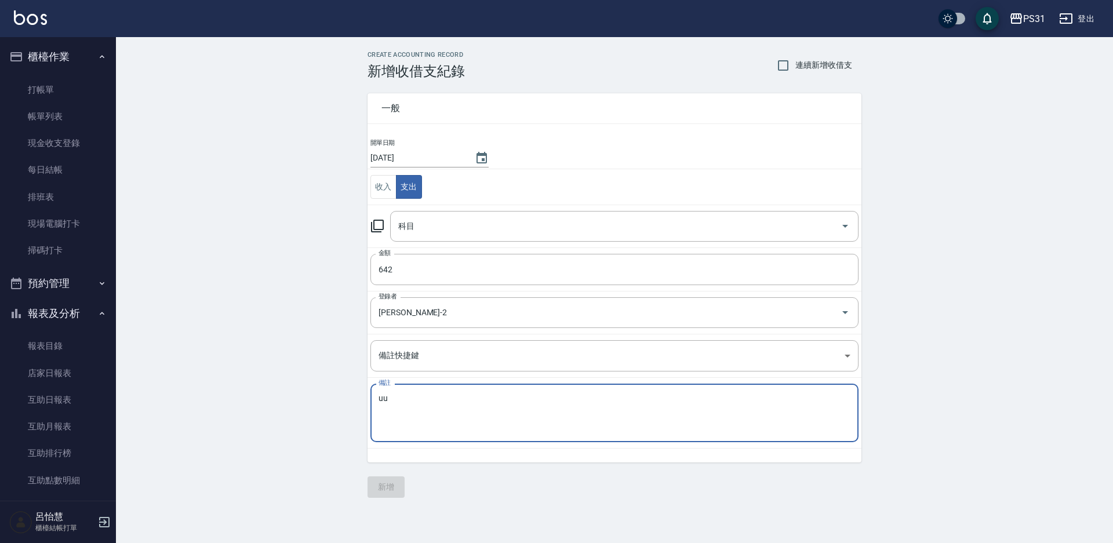
click at [644, 424] on textarea "uu" at bounding box center [614, 412] width 472 height 39
click at [684, 440] on div "uuERERFEFE x 備註" at bounding box center [614, 413] width 488 height 59
type textarea "u"
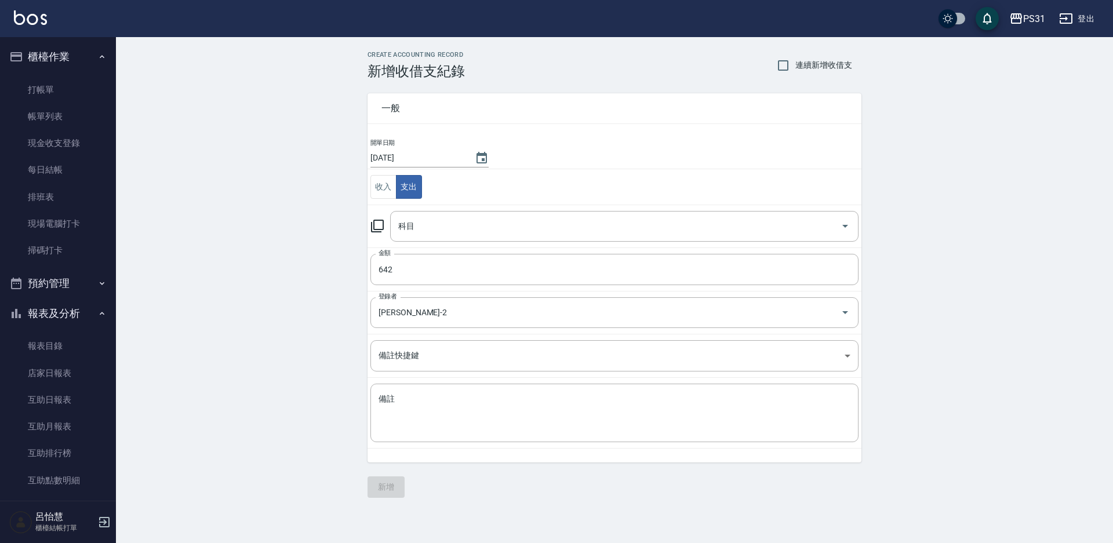
click at [758, 445] on td "備註 x 備註" at bounding box center [614, 413] width 494 height 71
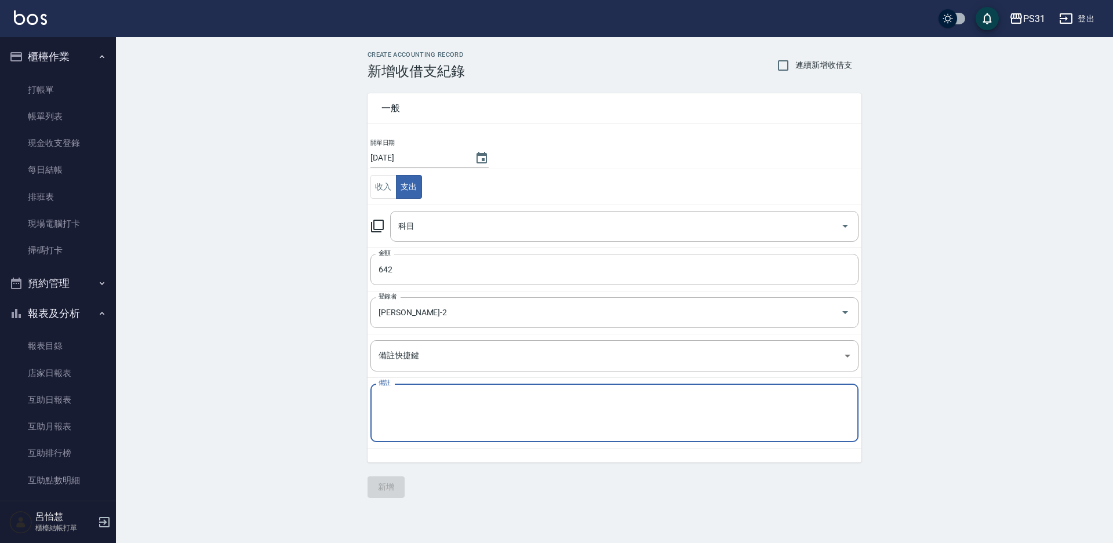
click at [745, 424] on textarea "備註" at bounding box center [614, 412] width 472 height 39
type textarea "店家使用隔熱墊"
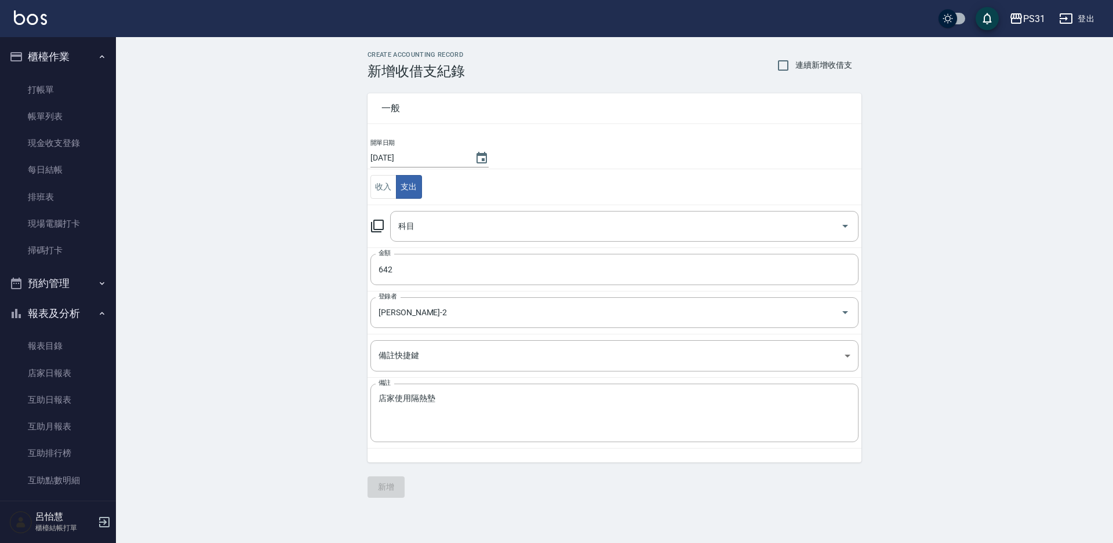
click at [777, 500] on div "CREATE ACCOUNTING RECORD 新增收借支紀錄 連續新增收借支 一般 開單日期 [DATE] 收入 支出 科目 科目 金額 642 金額 登…" at bounding box center [614, 274] width 997 height 475
click at [523, 497] on div "一般 開單日期 [DATE] 收入 支出 科目 科目 金額 642 金額 登錄者 [PERSON_NAME]-2 登錄者 備註快捷鍵 ​ 備註快捷鍵 備註 店…" at bounding box center [614, 288] width 494 height 418
click at [438, 344] on body "PS31 登出 櫃檯作業 打帳單 帳單列表 現金收支登錄 每日結帳 排班表 現場電腦打卡 掃碼打卡 預約管理 預約管理 單日預約紀錄 單週預約紀錄 報表及分析…" at bounding box center [556, 271] width 1113 height 543
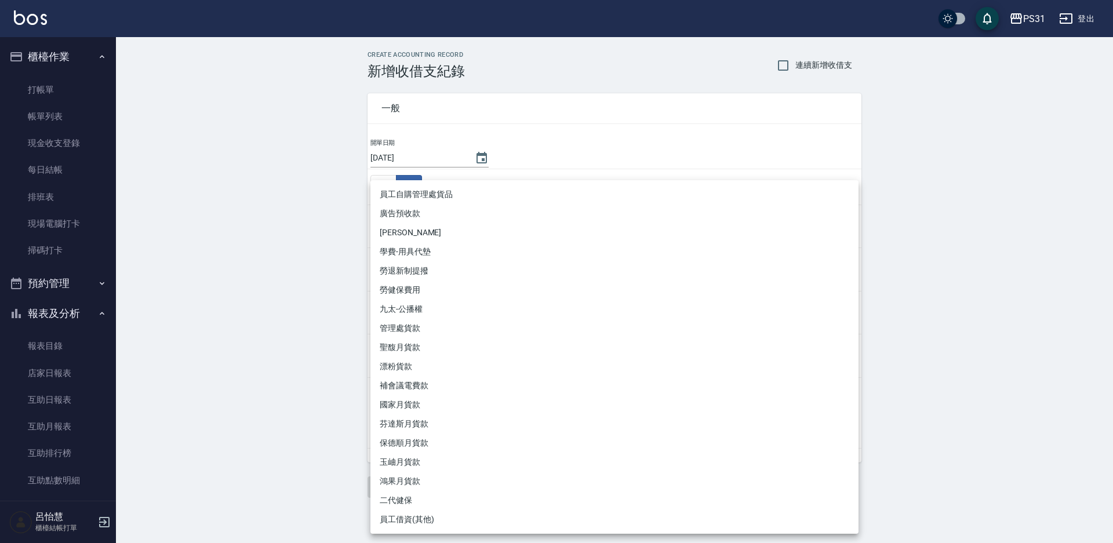
click at [298, 309] on div at bounding box center [556, 271] width 1113 height 543
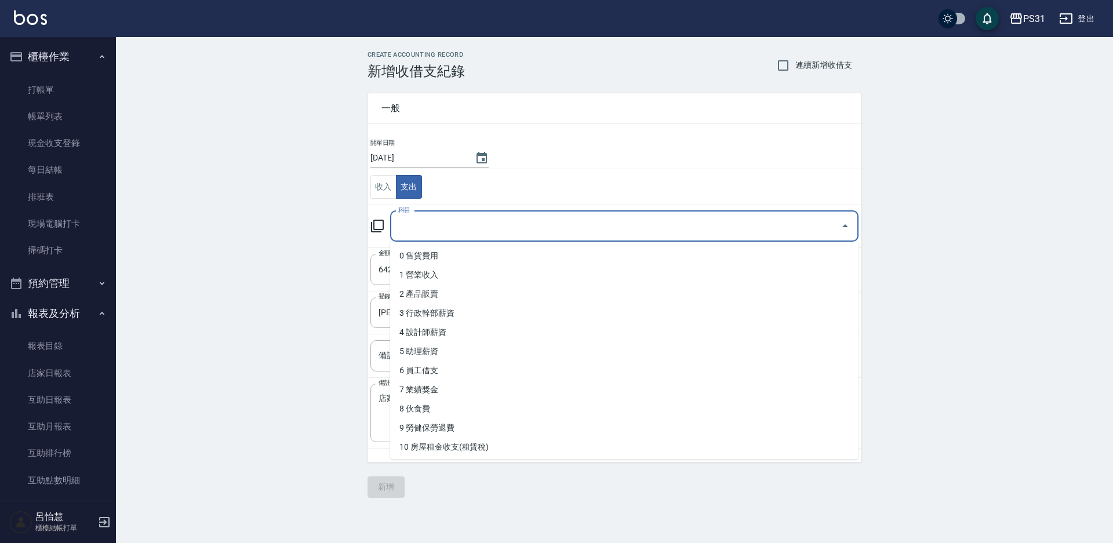
click at [445, 230] on input "科目" at bounding box center [615, 226] width 440 height 20
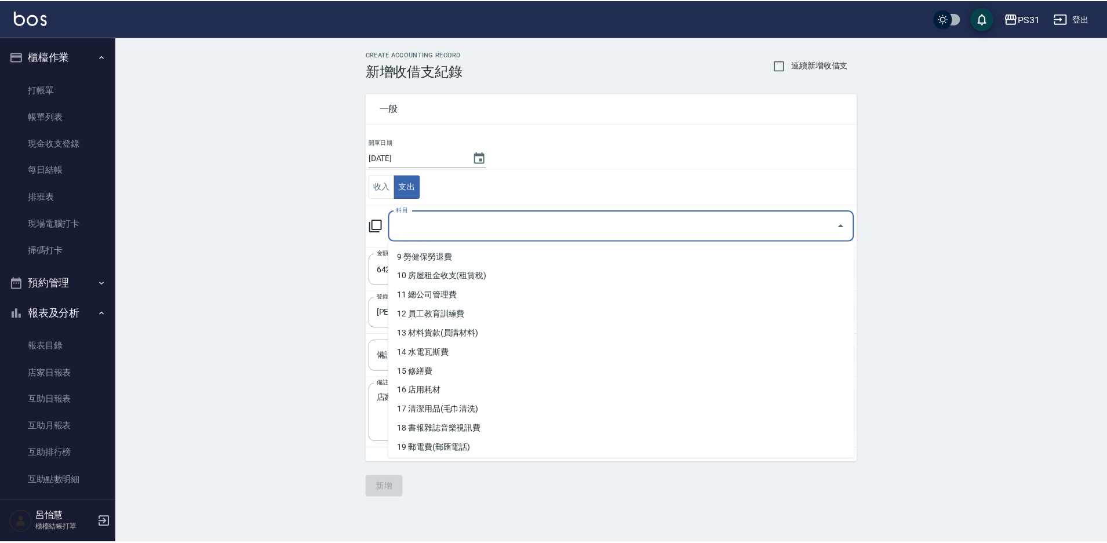
scroll to position [174, 0]
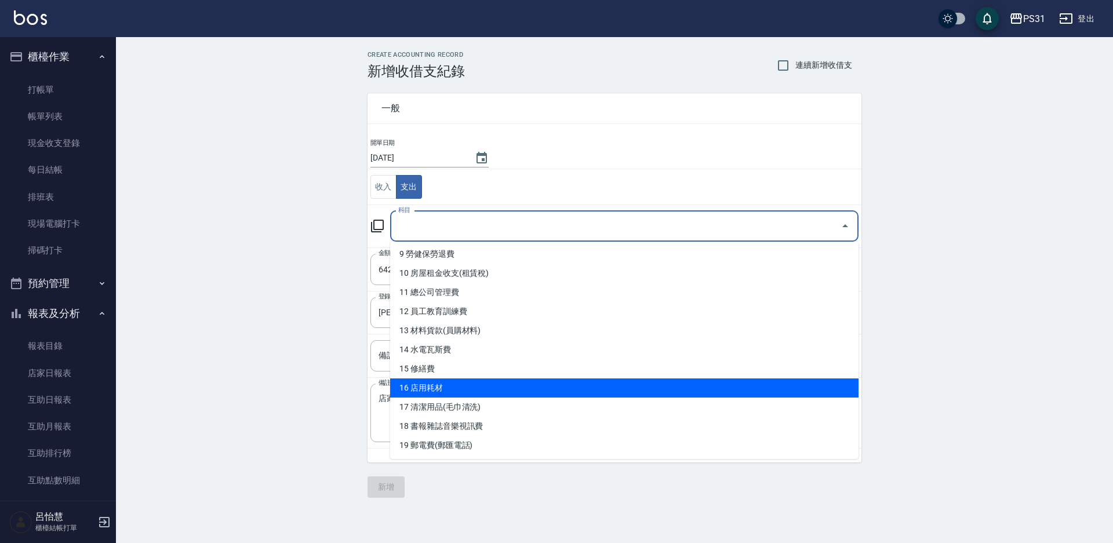
click at [504, 381] on li "16 店用耗材" at bounding box center [624, 387] width 468 height 19
type input "16 店用耗材"
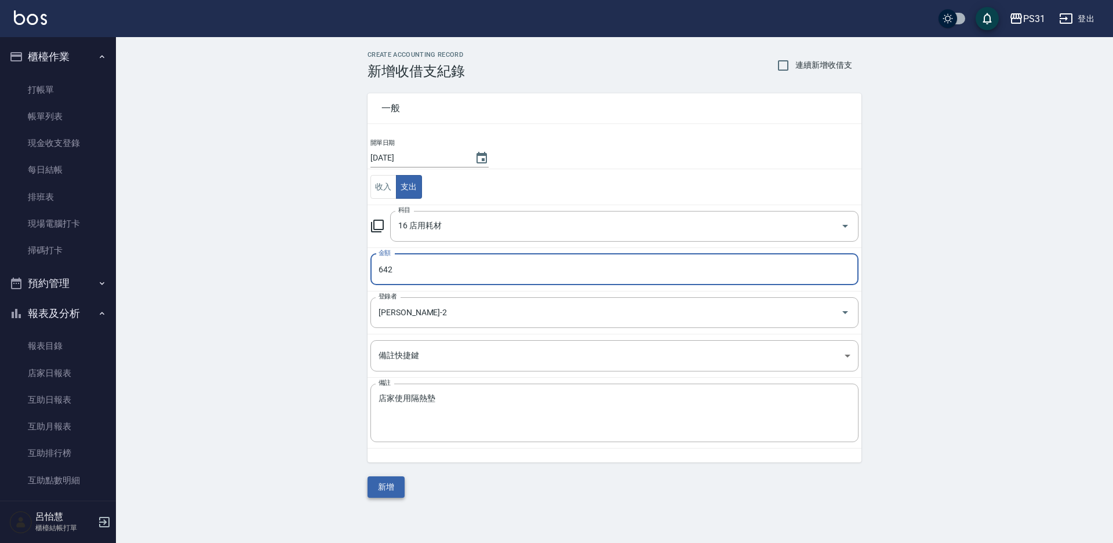
click at [393, 488] on button "新增" at bounding box center [385, 486] width 37 height 21
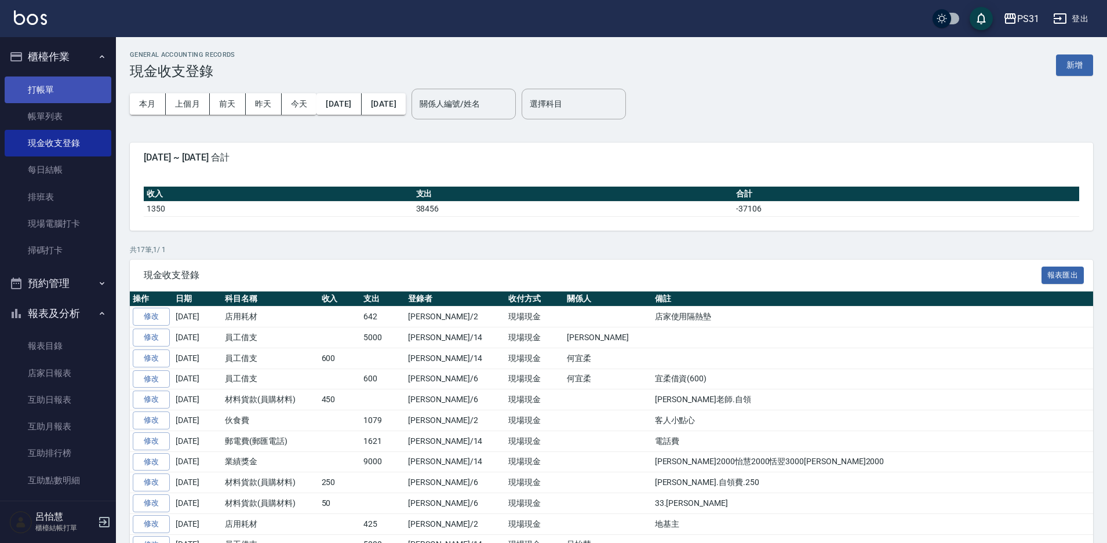
click at [38, 90] on link "打帳單" at bounding box center [58, 89] width 107 height 27
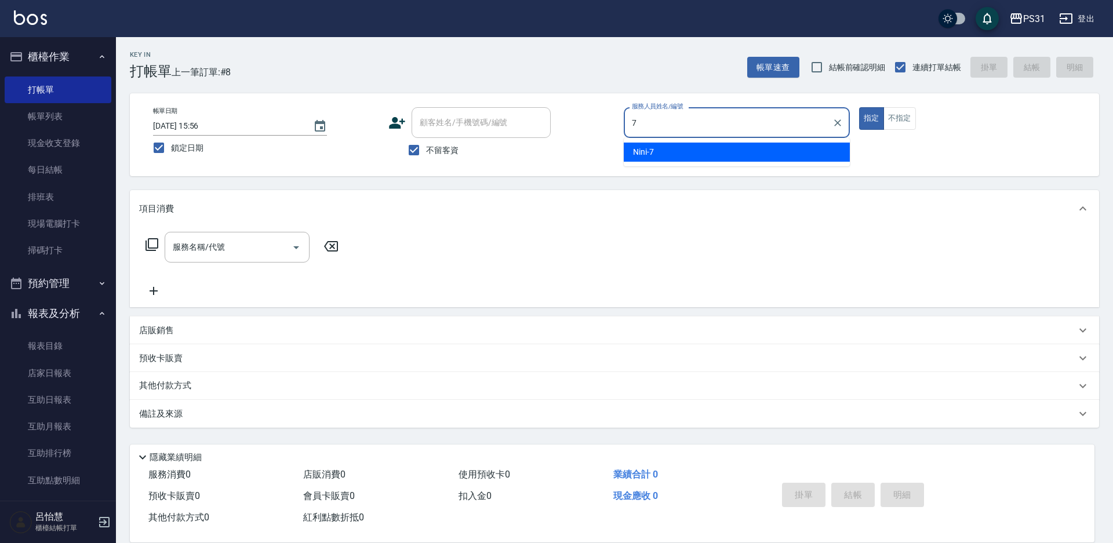
type input "Nini-7"
type button "true"
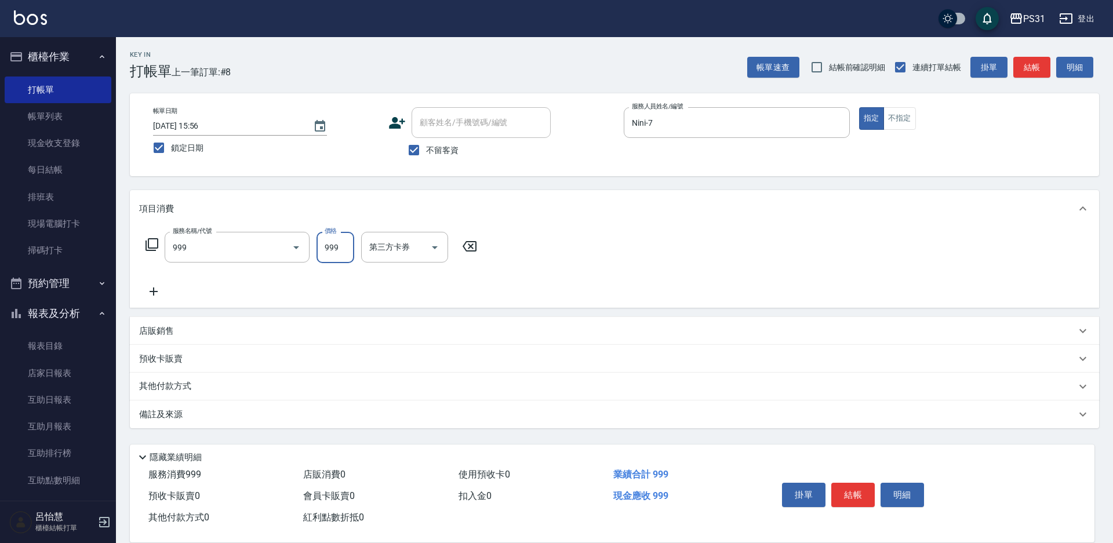
type input "精油套餐999(999)"
type input "[PERSON_NAME]-31"
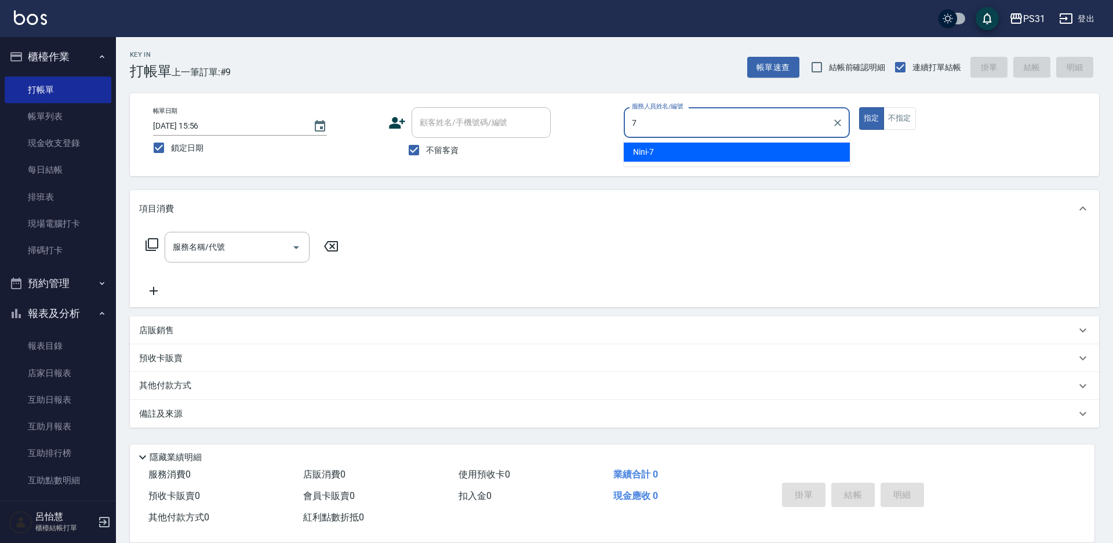
type input "Nini-7"
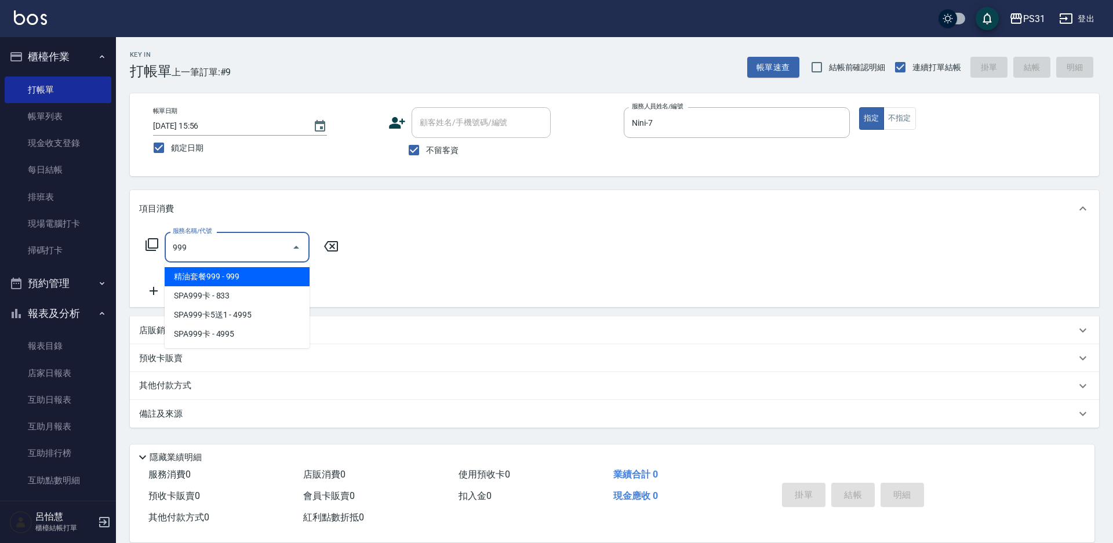
type input "精油套餐999(999)"
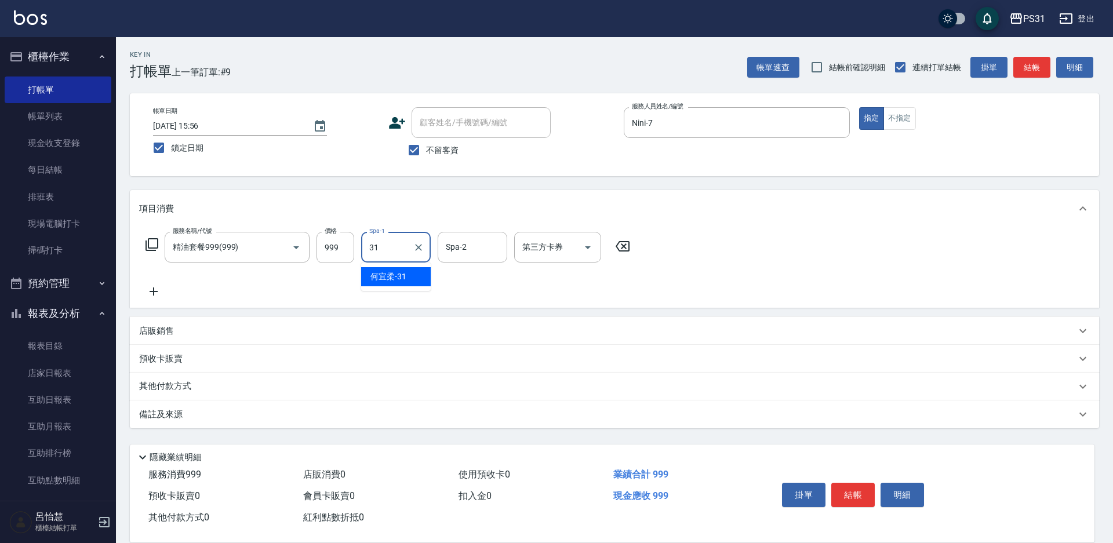
type input "[PERSON_NAME]-31"
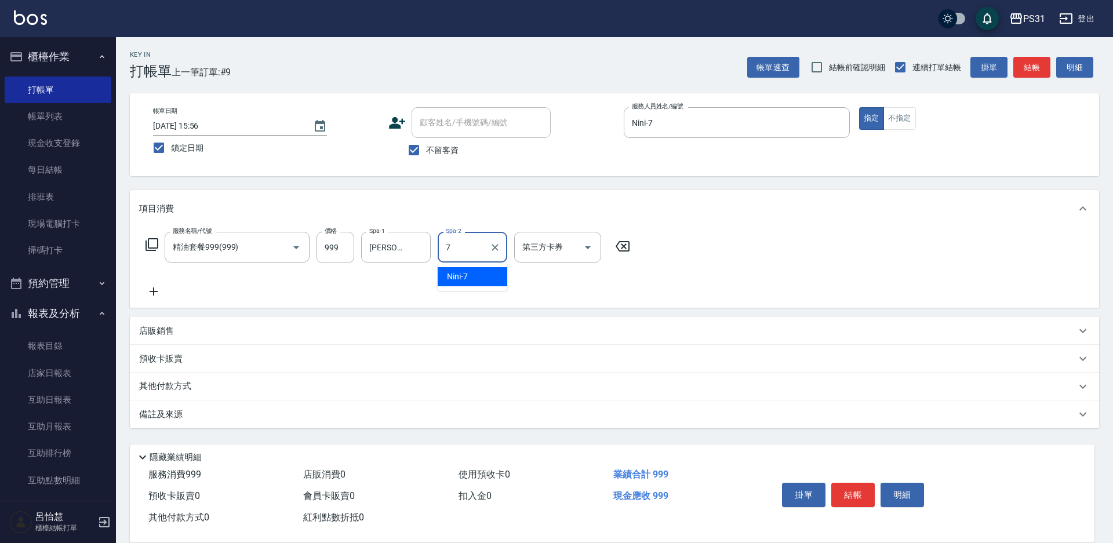
type input "Nini-7"
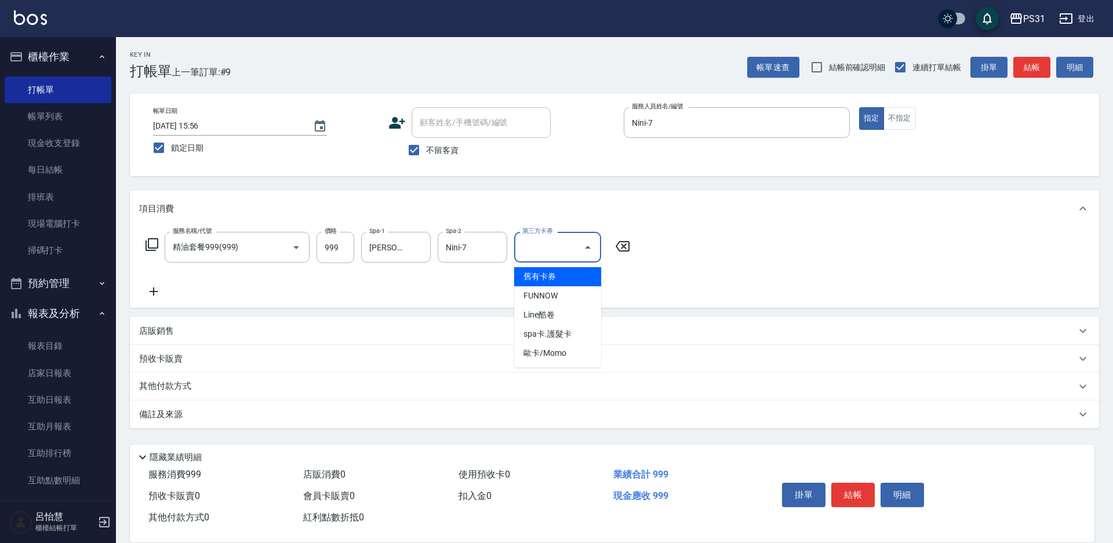
type input "舊有卡券"
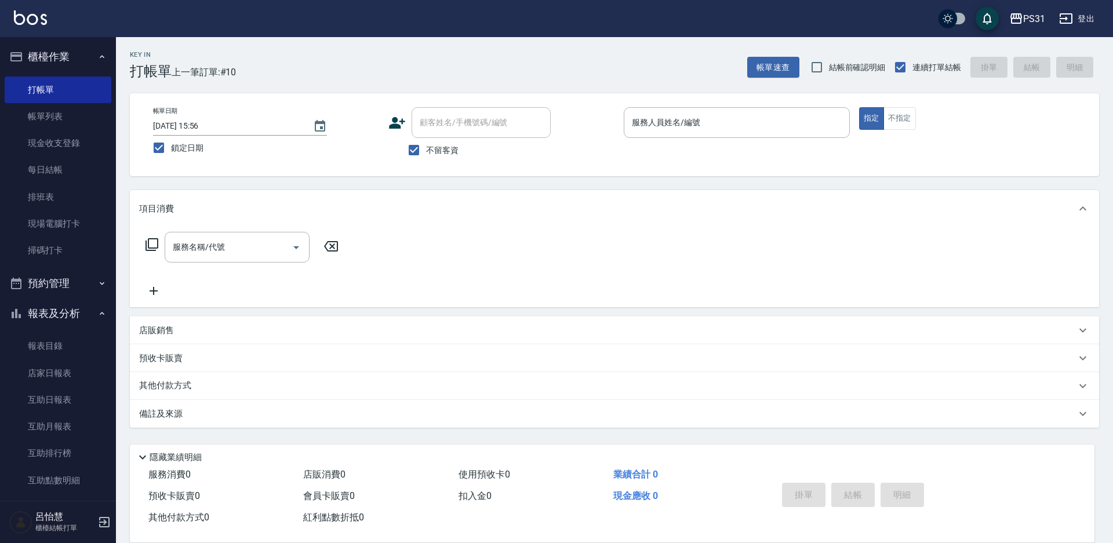
click at [679, 127] on div "服務人員姓名/編號 服務人員姓名/編號" at bounding box center [736, 122] width 226 height 31
type input "Layna-12"
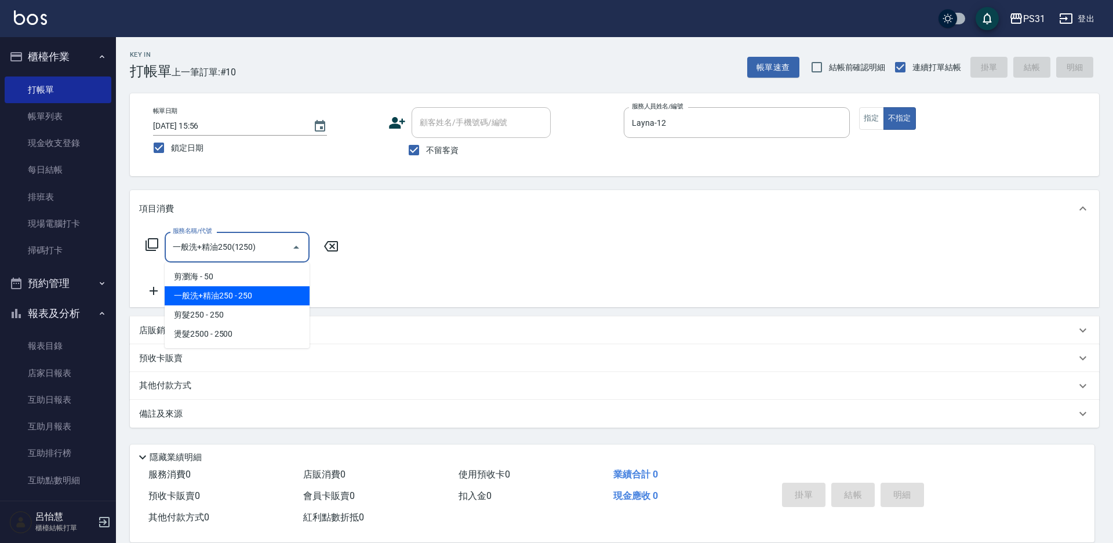
type input "一般洗+精油250(1250)"
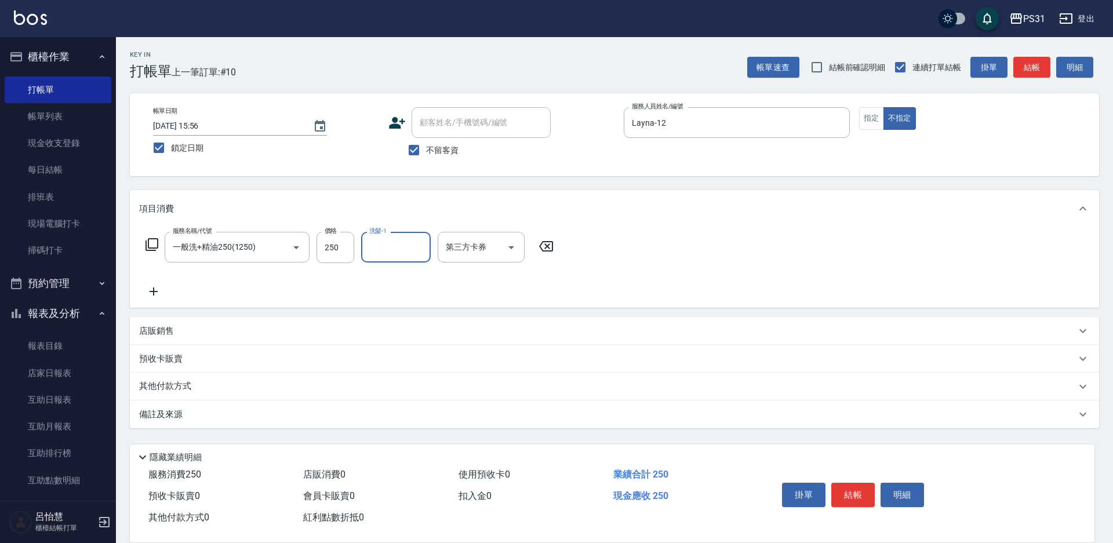
click at [147, 333] on p "店販銷售" at bounding box center [156, 331] width 35 height 12
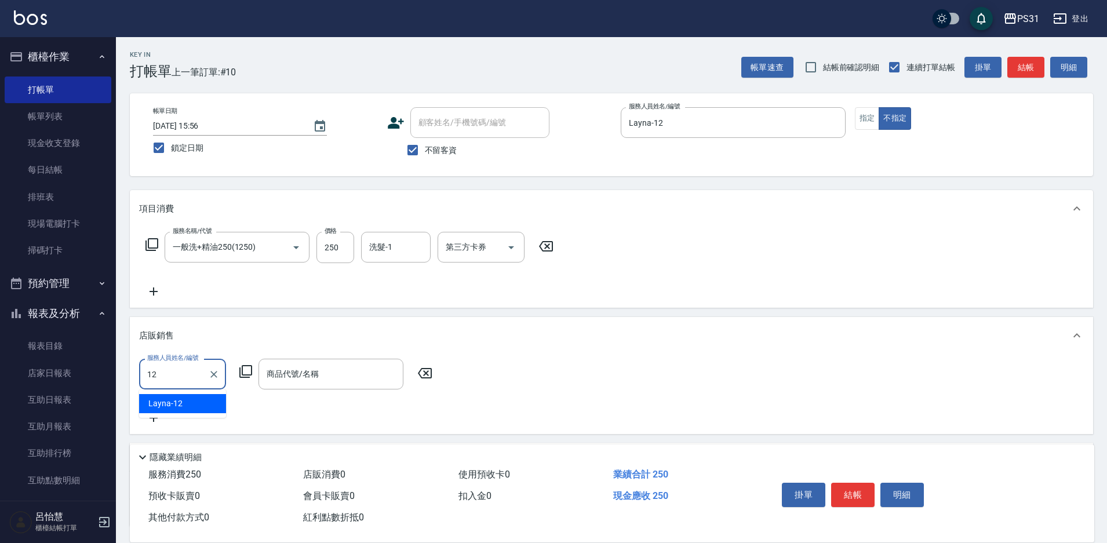
type input "Layna-12"
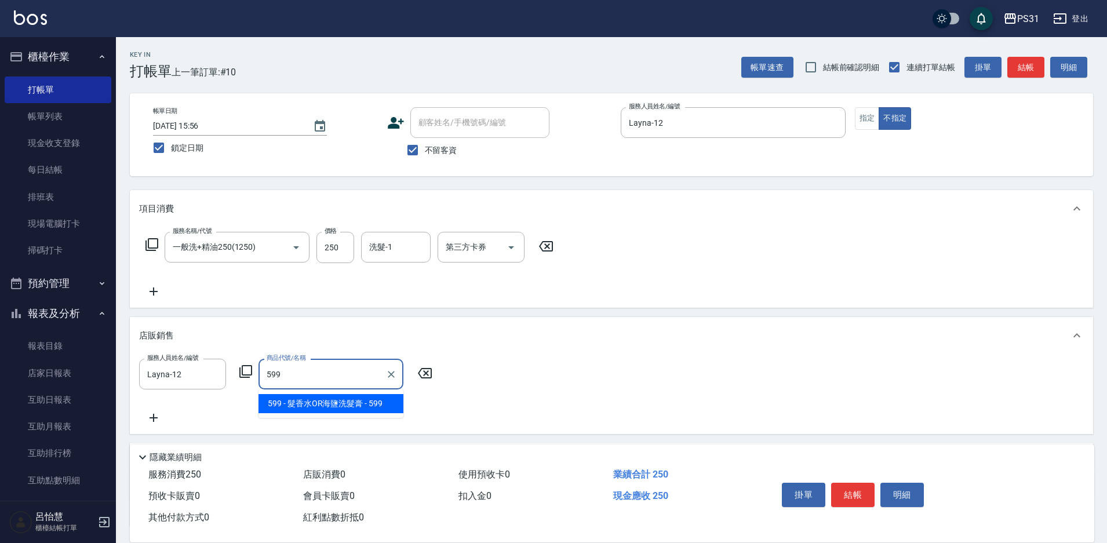
type input "髮香水OR海鹽洗髮膏"
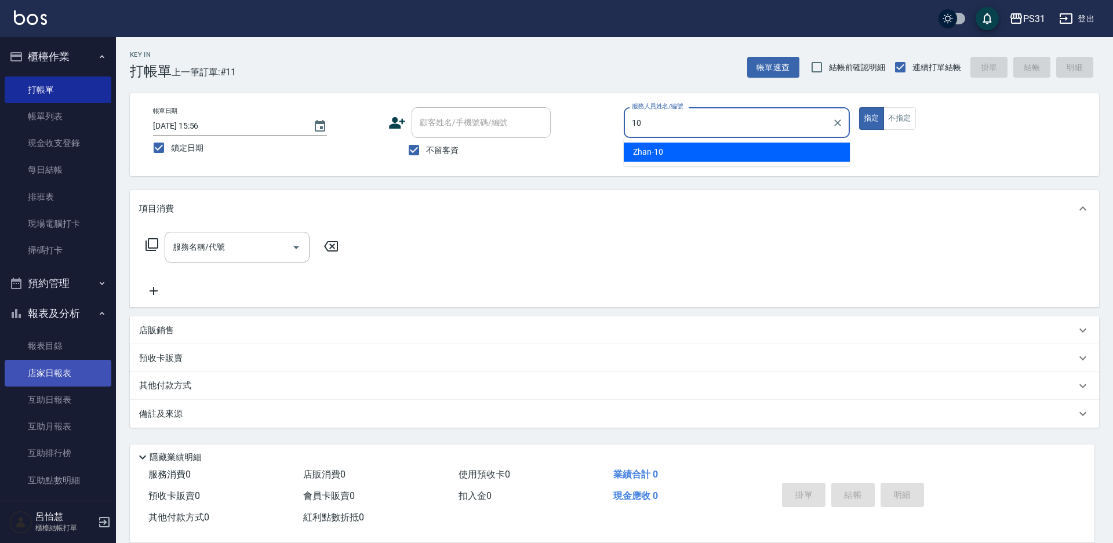
type input "Zhan-10"
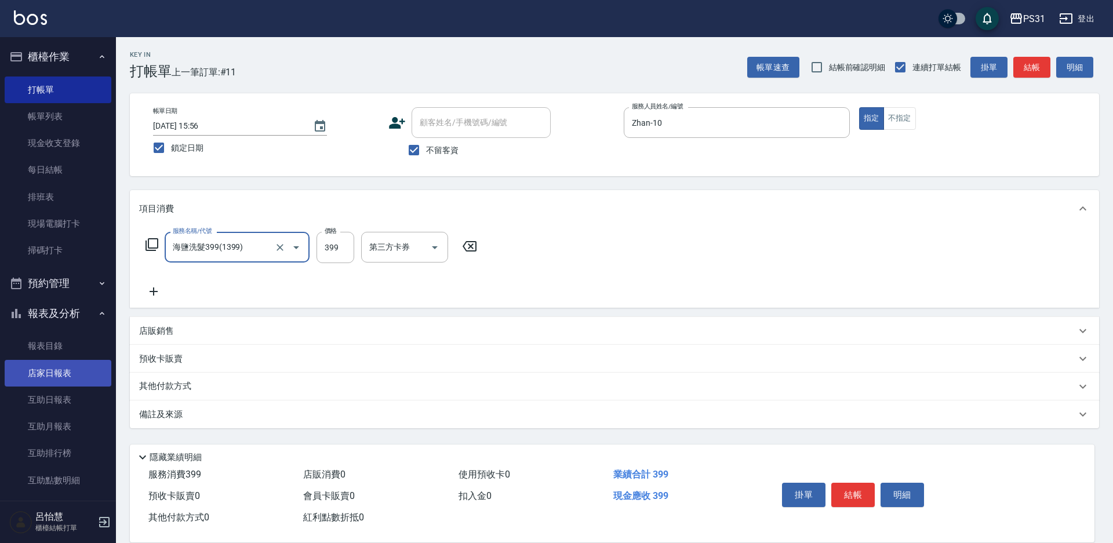
type input "海鹽洗髮399(1399)"
type input "449"
